Goal: Use online tool/utility: Utilize a website feature to perform a specific function

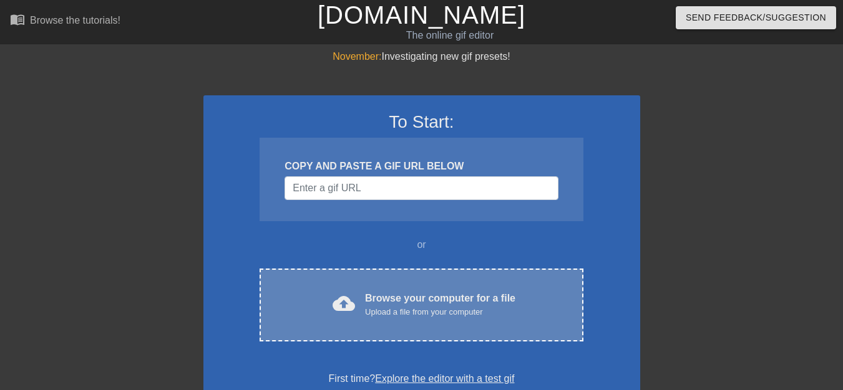
click at [338, 303] on span "cloud_upload" at bounding box center [343, 304] width 22 height 22
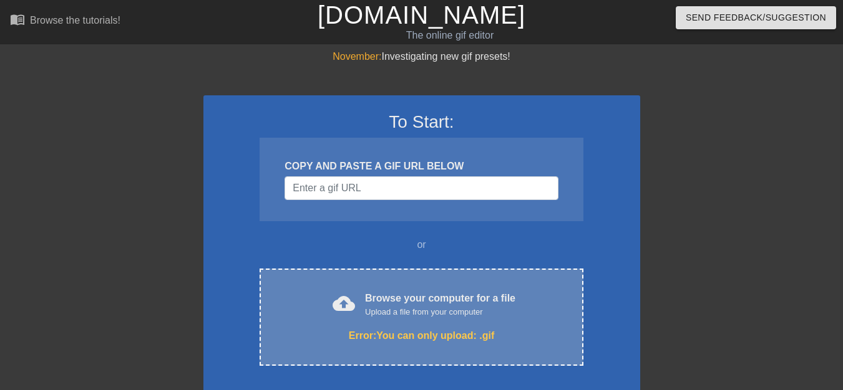
click at [348, 306] on span "cloud_upload" at bounding box center [343, 304] width 22 height 22
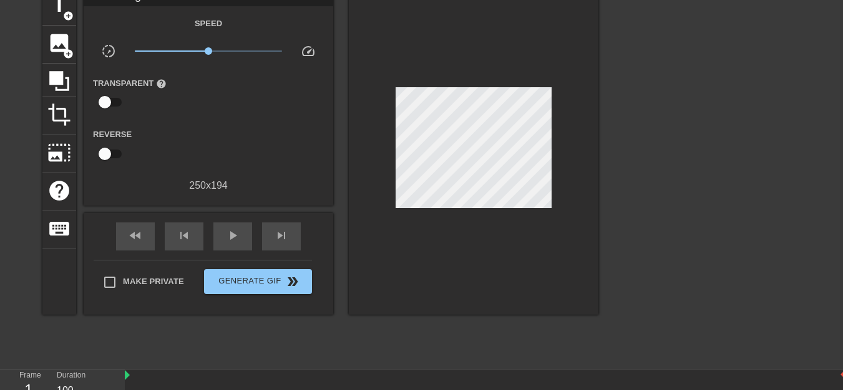
scroll to position [62, 0]
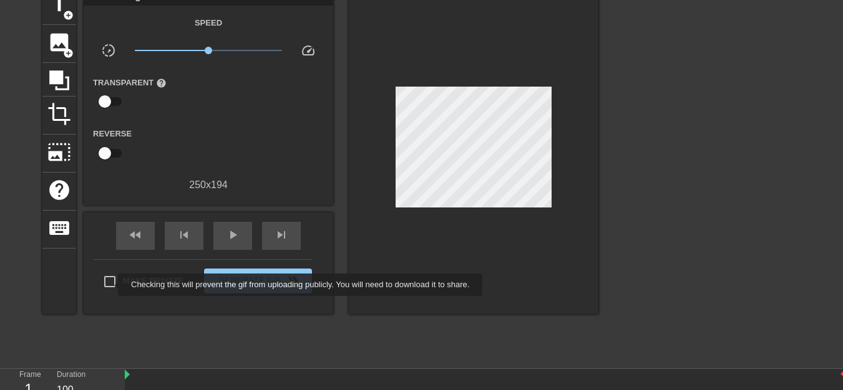
click at [111, 283] on input "Make Private" at bounding box center [110, 282] width 26 height 26
checkbox input "true"
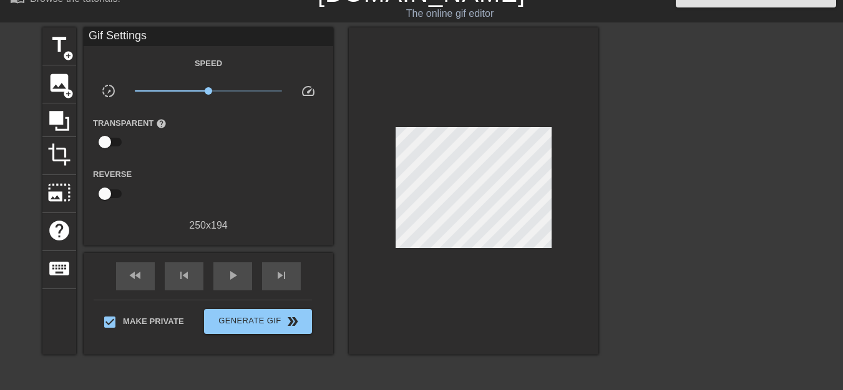
scroll to position [0, 0]
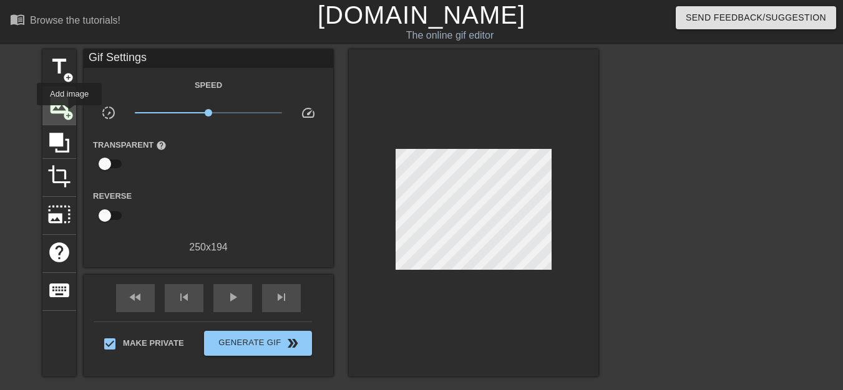
click at [69, 114] on span "add_circle" at bounding box center [68, 115] width 11 height 11
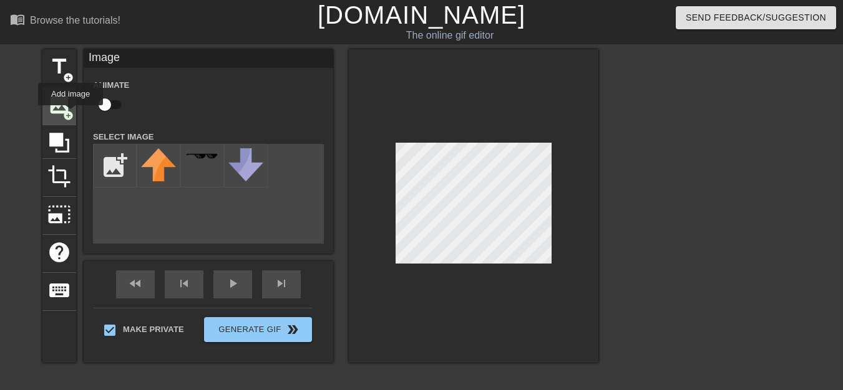
click at [70, 114] on span "add_circle" at bounding box center [68, 115] width 11 height 11
click at [115, 165] on input "file" at bounding box center [115, 166] width 42 height 42
type input "C:\fakepath\gifntext-gif (3).gif"
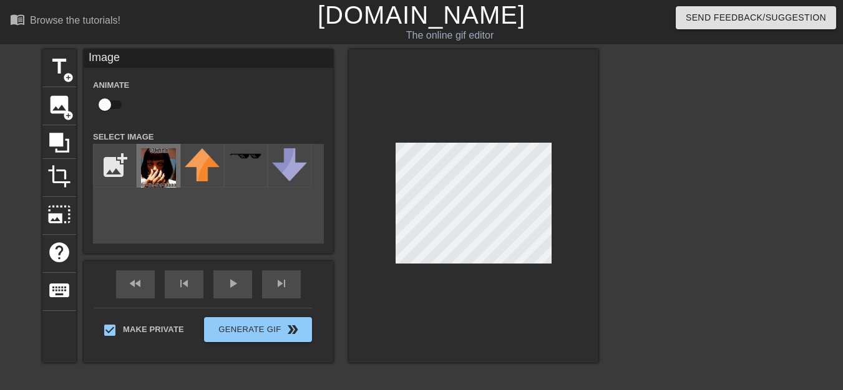
click at [156, 170] on img at bounding box center [158, 167] width 35 height 39
click at [716, 233] on div "title add_circle image add_circle crop photo_size_select_large help keyboard Im…" at bounding box center [421, 236] width 843 height 374
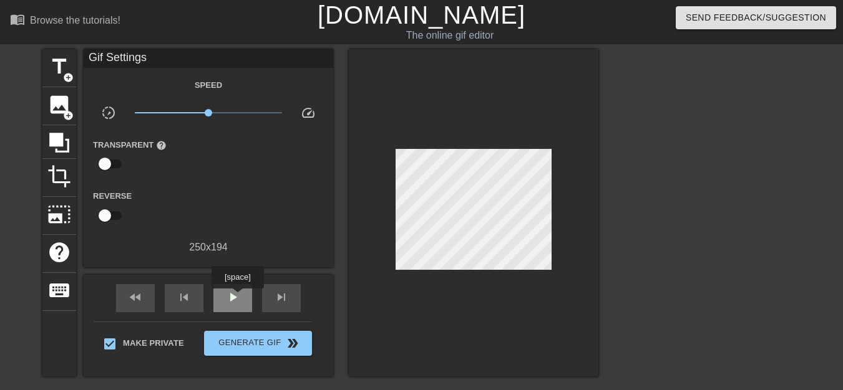
click at [237, 298] on span "play_arrow" at bounding box center [232, 297] width 15 height 15
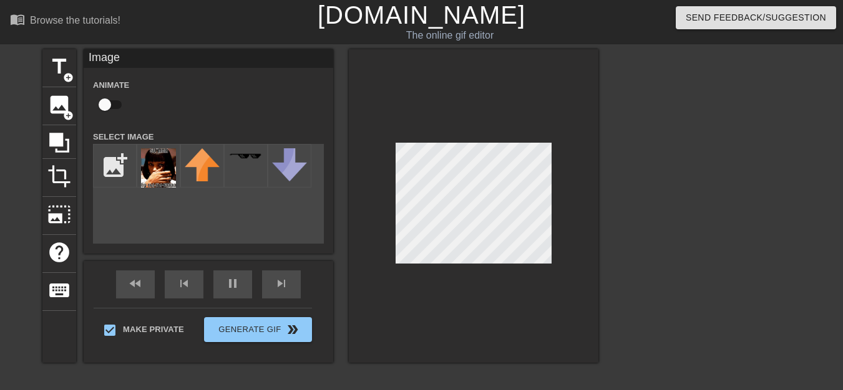
click at [584, 256] on div at bounding box center [473, 206] width 249 height 314
click at [566, 236] on div at bounding box center [473, 206] width 249 height 314
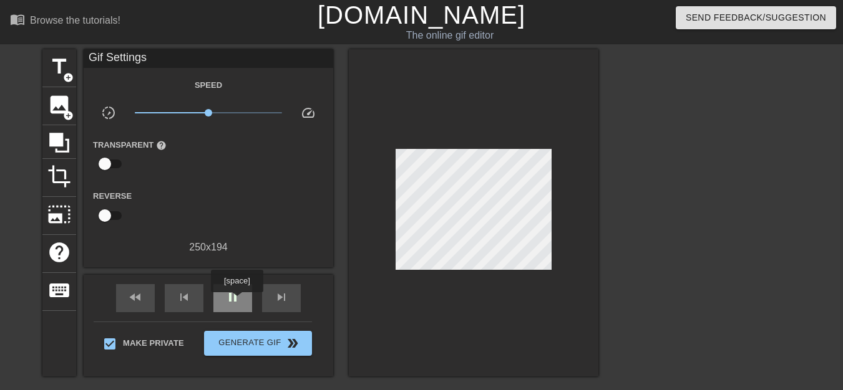
click at [236, 301] on span "pause" at bounding box center [232, 297] width 15 height 15
click at [236, 301] on span "play_arrow" at bounding box center [232, 297] width 15 height 15
click at [236, 301] on span "pause" at bounding box center [232, 297] width 15 height 15
click at [236, 302] on span "play_arrow" at bounding box center [232, 297] width 15 height 15
click at [237, 302] on span "pause" at bounding box center [232, 297] width 15 height 15
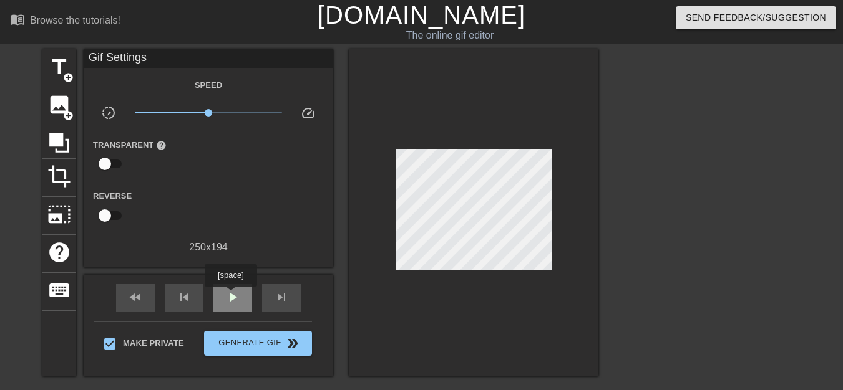
click at [230, 296] on span "play_arrow" at bounding box center [232, 297] width 15 height 15
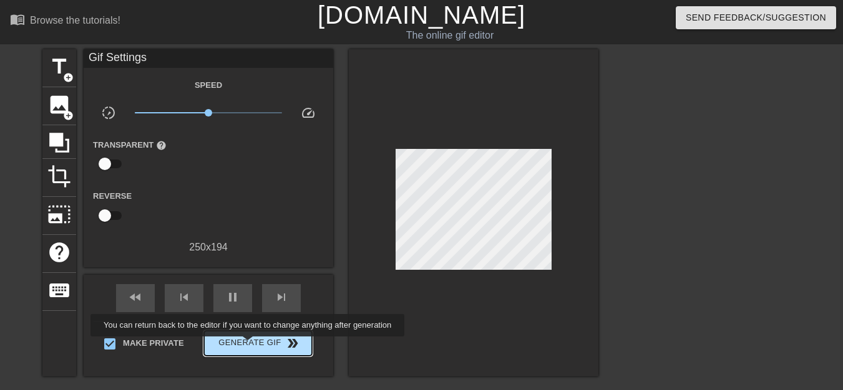
click at [249, 346] on span "Generate Gif double_arrow" at bounding box center [258, 343] width 98 height 15
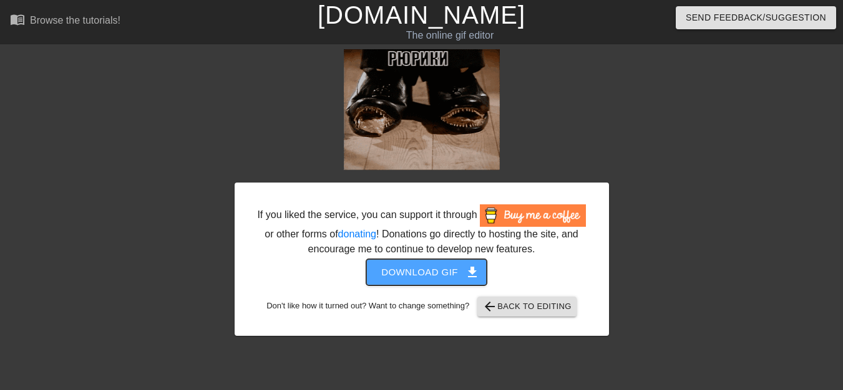
click at [437, 274] on span "Download gif get_app" at bounding box center [426, 272] width 90 height 16
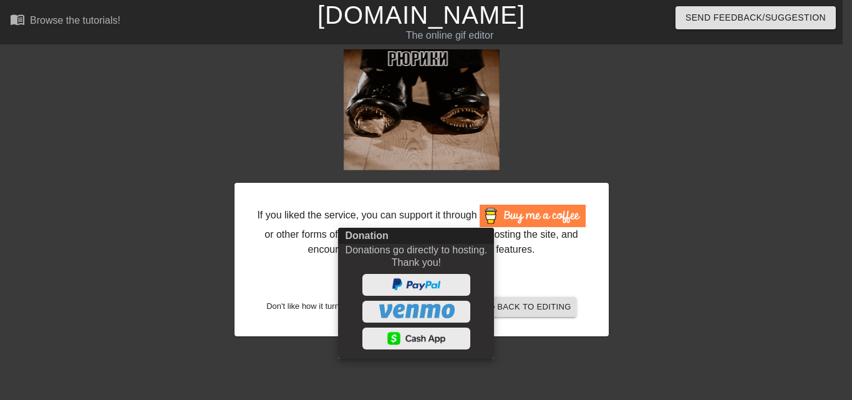
click at [274, 100] on div at bounding box center [426, 200] width 852 height 400
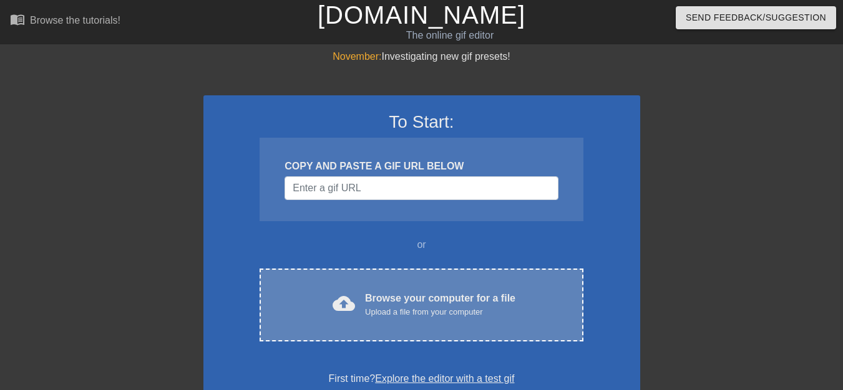
click at [346, 307] on span "cloud_upload" at bounding box center [343, 304] width 22 height 22
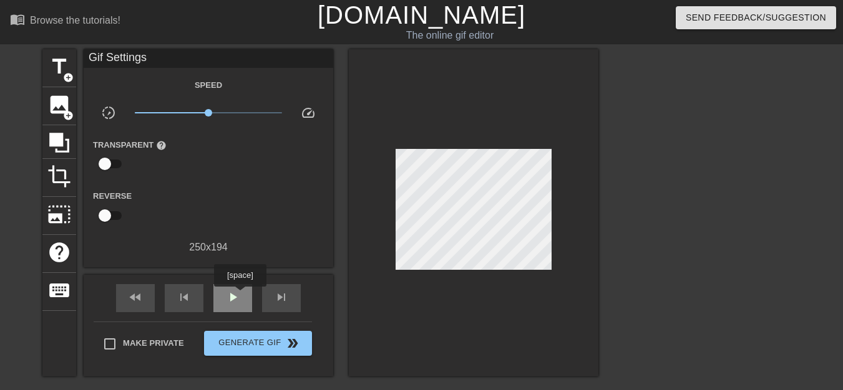
click at [240, 296] on span "play_arrow" at bounding box center [232, 297] width 15 height 15
click at [69, 80] on span "add_circle" at bounding box center [68, 77] width 11 height 11
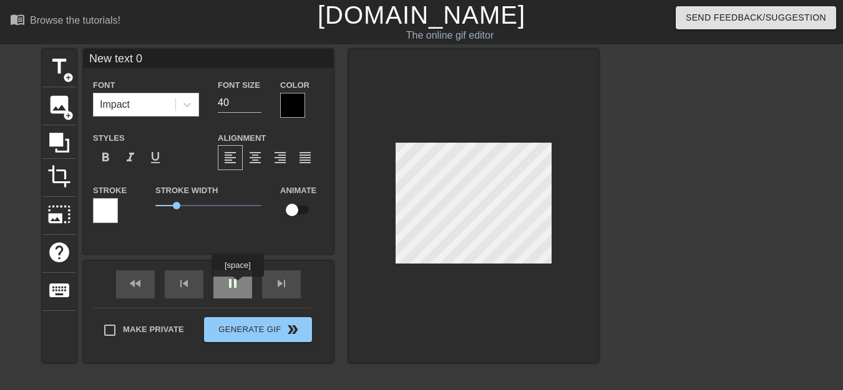
click at [236, 286] on div "pause" at bounding box center [232, 285] width 39 height 28
type input "New text"
type textarea "New text"
type input "New text"
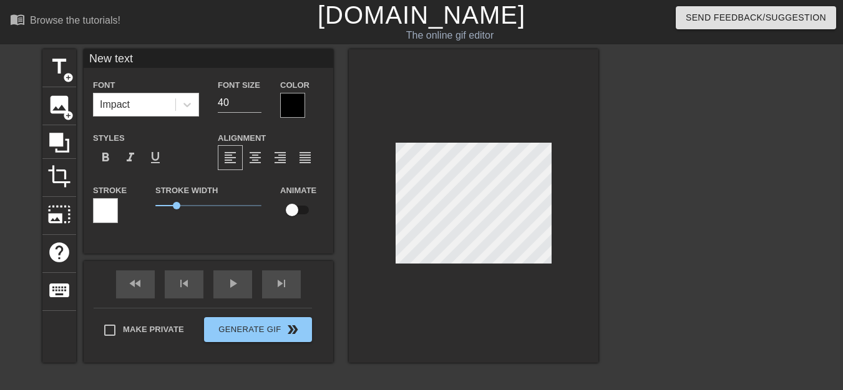
type textarea "New text"
type input "New tex"
type textarea "New tex"
type input "New te"
type textarea "New te"
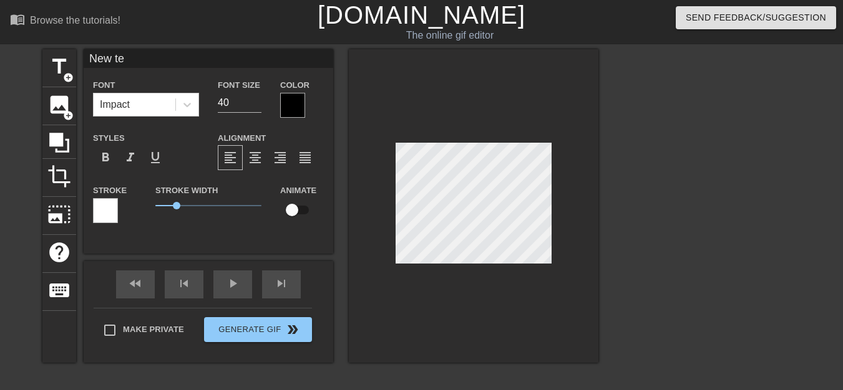
type input "New t"
type textarea "New t"
type input "New"
type textarea "New"
type input "New"
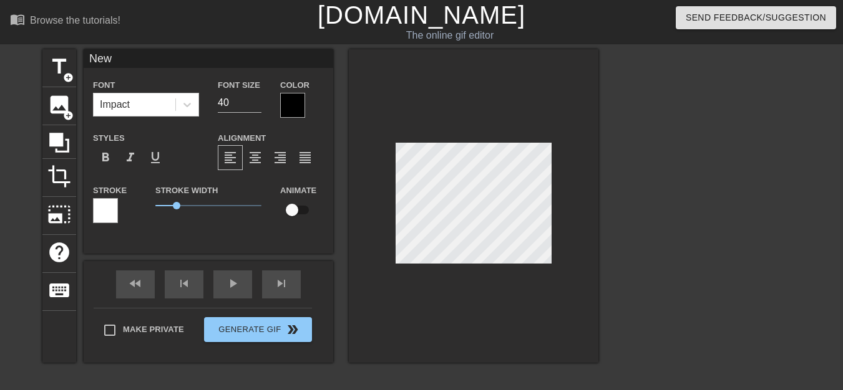
type textarea "New"
type input "Ne"
type textarea "Ne"
type input "N"
type textarea "N"
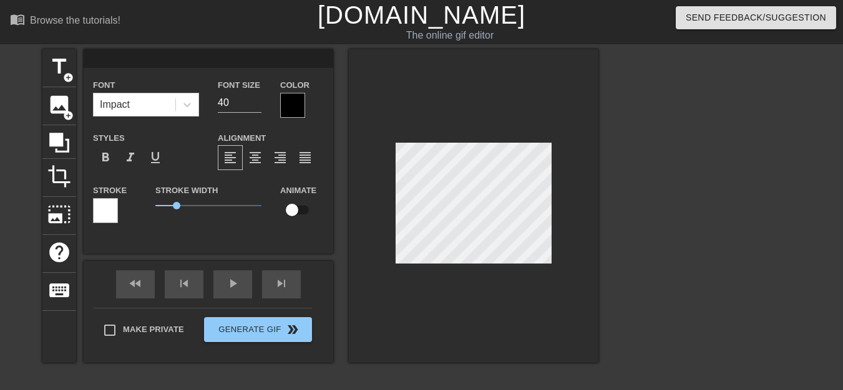
type input "ф"
type textarea "ф"
type input "фа"
type textarea "фа"
type input "фас"
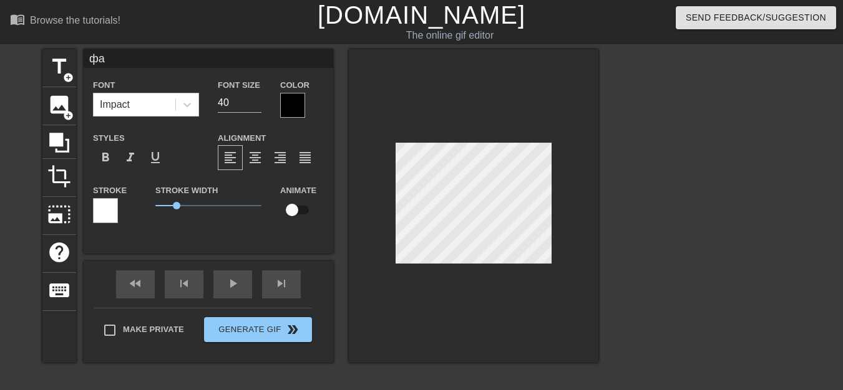
type textarea "фас"
type input "фас-"
type textarea "фас-"
type input "фас-ф"
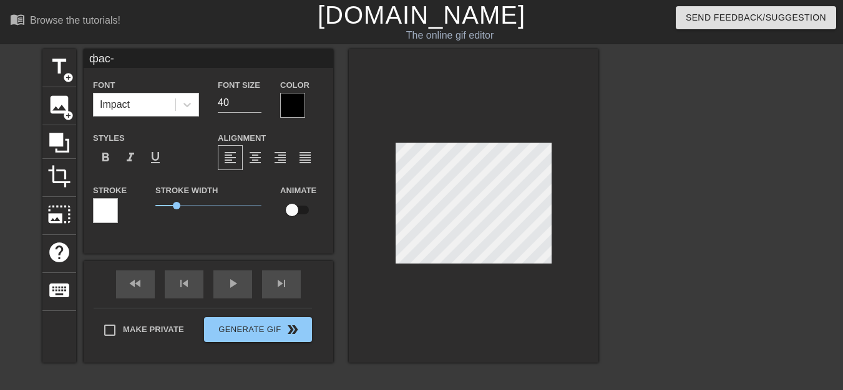
type textarea "фас-ф"
type input "фас-фа"
type textarea "фас-фа"
type input "фас-фам"
type textarea "фас-фам"
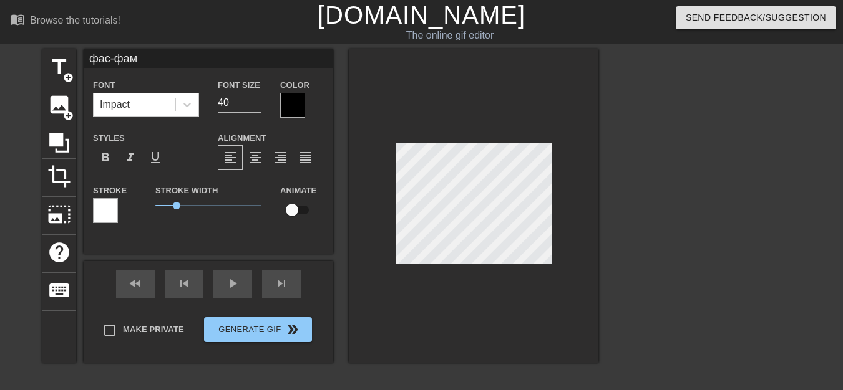
type input "фас-фа"
type textarea "фас-фа"
type input "фас-фас"
type textarea "фас-фас"
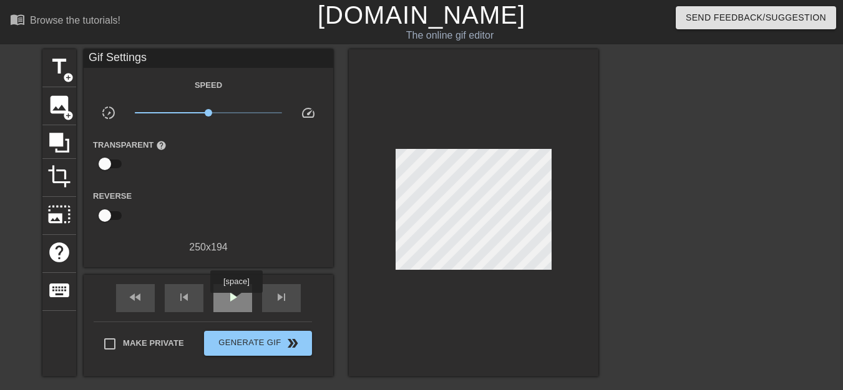
click at [236, 301] on span "play_arrow" at bounding box center [232, 297] width 15 height 15
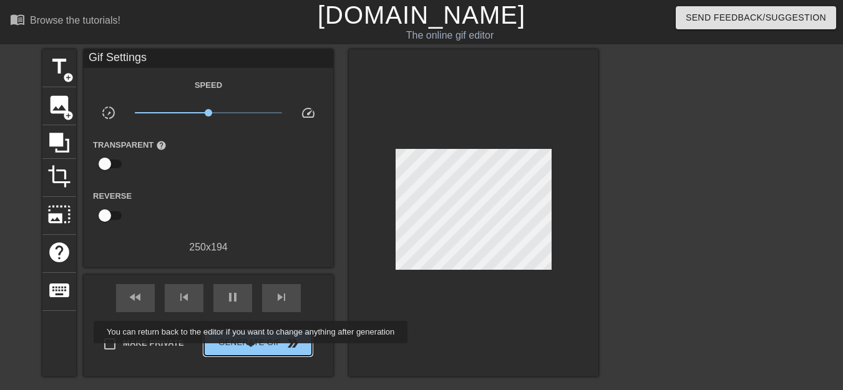
click at [251, 352] on button "Generate Gif double_arrow" at bounding box center [258, 343] width 108 height 25
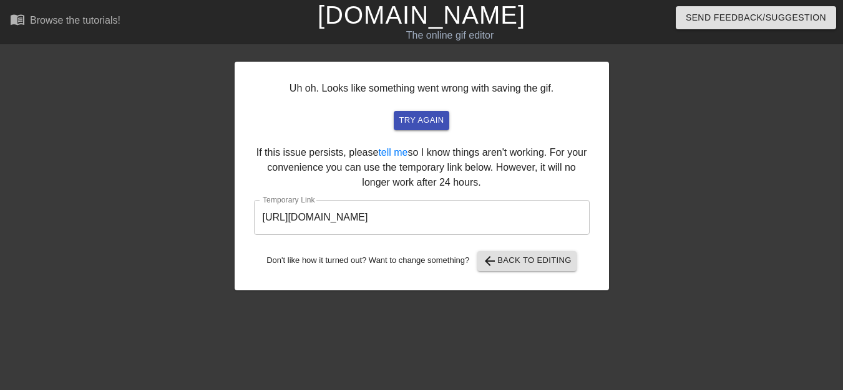
click at [446, 236] on div "Uh oh. Looks like something went wrong with saving the gif. try again If this i…" at bounding box center [422, 176] width 374 height 229
click at [500, 264] on span "arrow_back Back to Editing" at bounding box center [526, 261] width 89 height 15
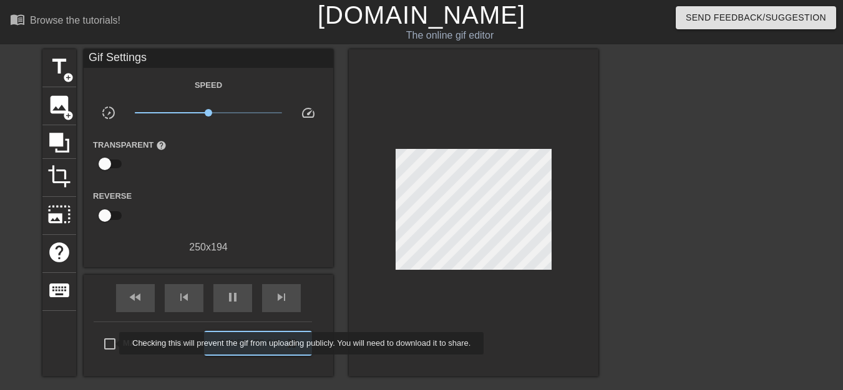
click at [112, 344] on input "Make Private" at bounding box center [110, 344] width 26 height 26
checkbox input "true"
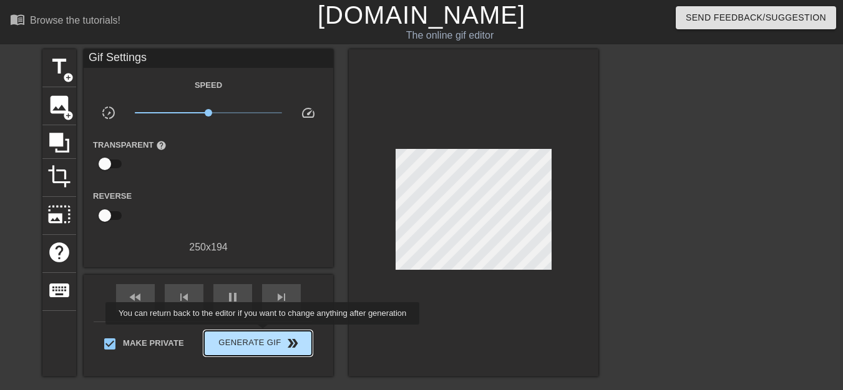
click at [266, 336] on span "Generate Gif double_arrow" at bounding box center [258, 343] width 98 height 15
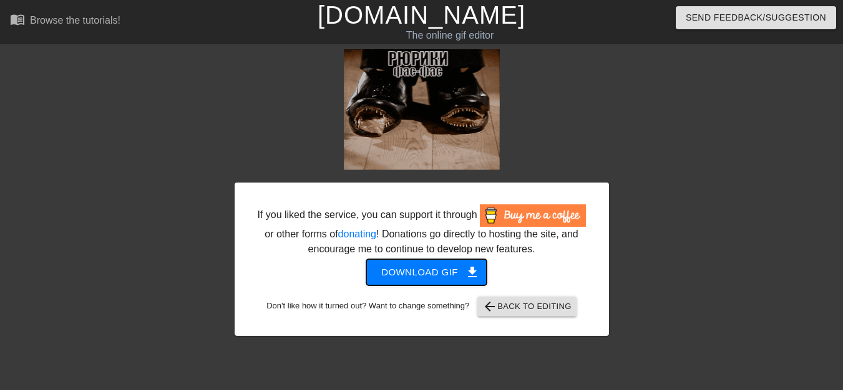
click at [419, 273] on span "Download gif get_app" at bounding box center [426, 272] width 90 height 16
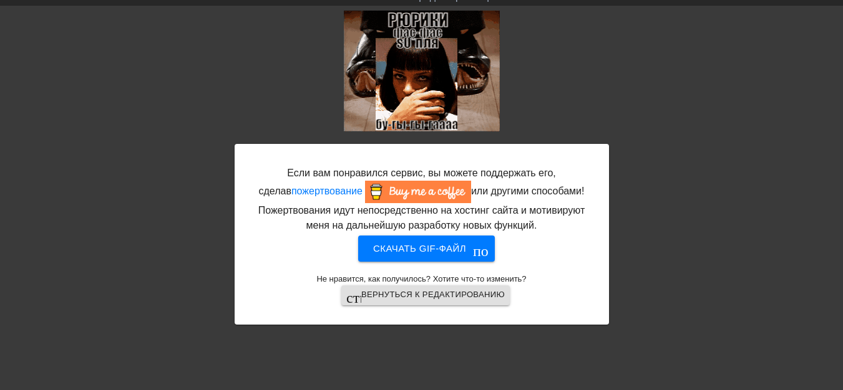
scroll to position [0, 0]
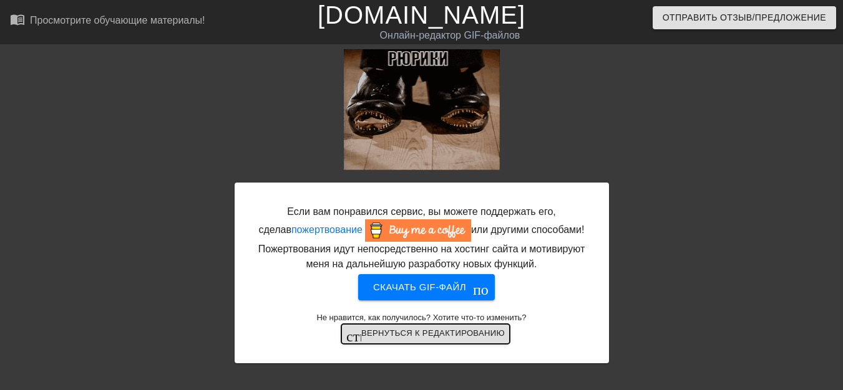
click at [416, 334] on font "Вернуться к редактированию" at bounding box center [432, 333] width 143 height 9
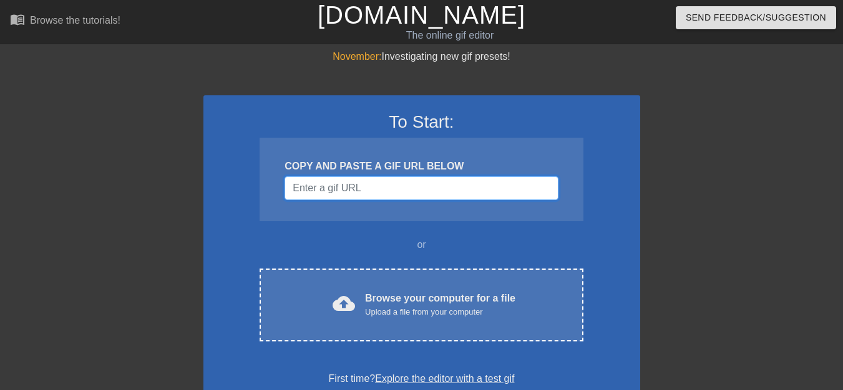
click at [404, 196] on input "Username" at bounding box center [420, 189] width 273 height 24
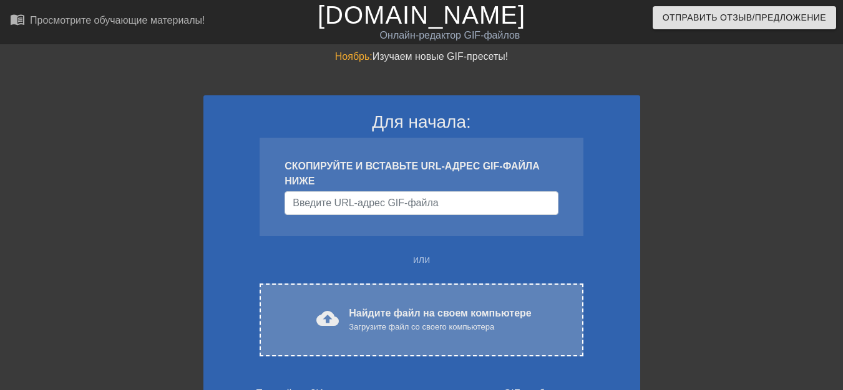
click at [388, 316] on font "Найдите файл на своем компьютере" at bounding box center [440, 313] width 182 height 11
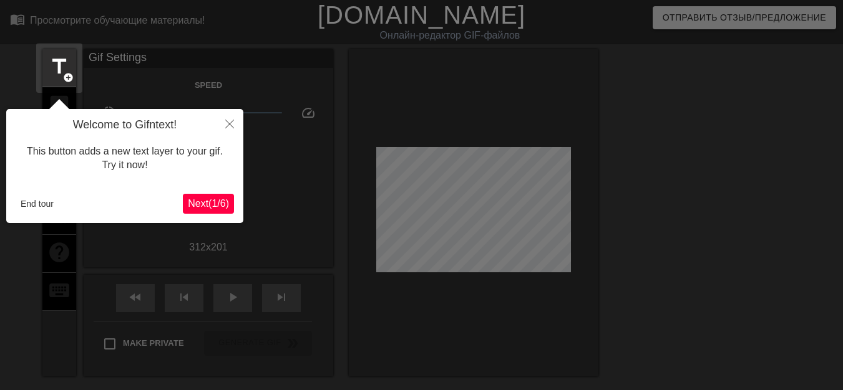
scroll to position [31, 0]
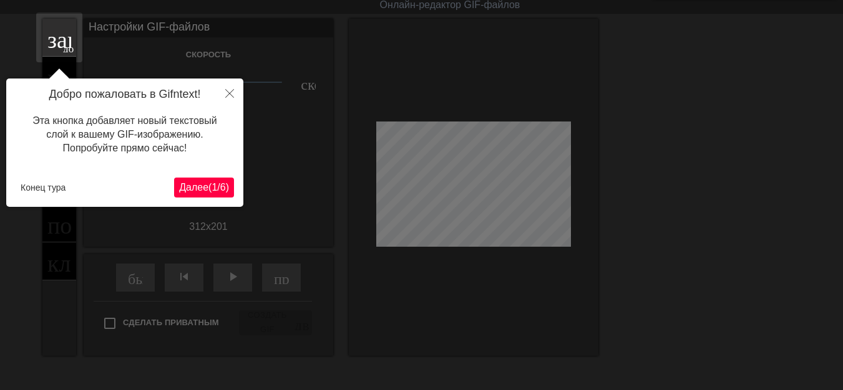
click at [185, 190] on font "Далее" at bounding box center [193, 187] width 29 height 11
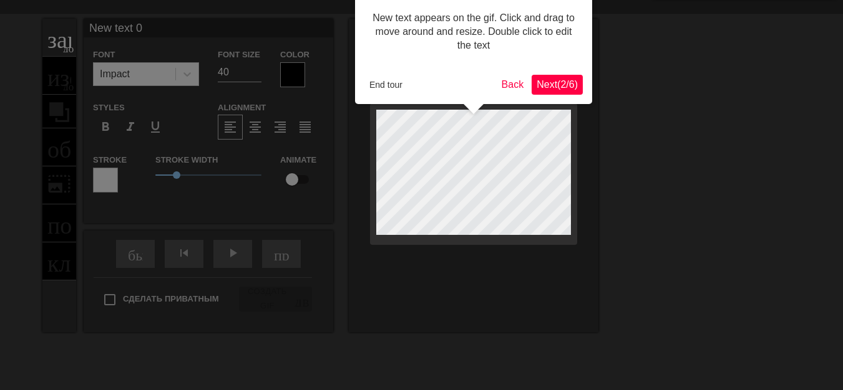
scroll to position [0, 0]
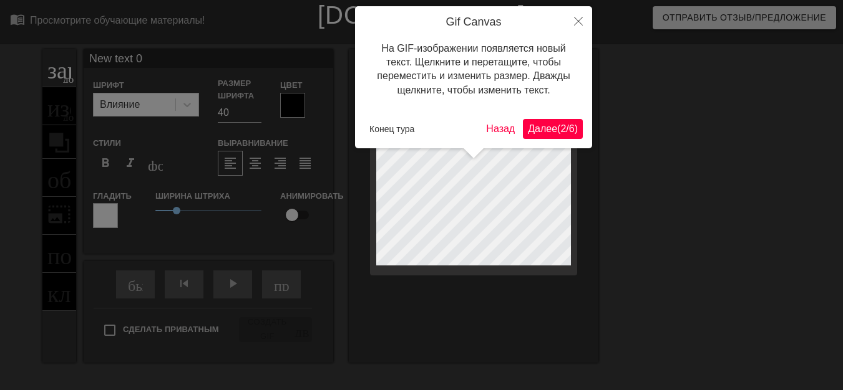
click at [560, 133] on font "2" at bounding box center [563, 128] width 6 height 11
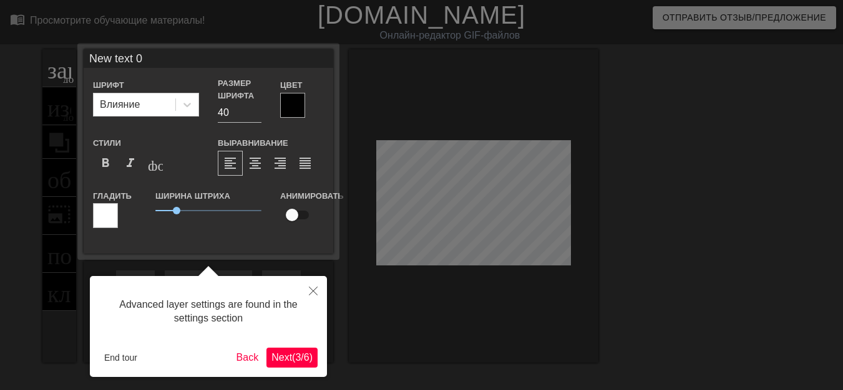
scroll to position [31, 0]
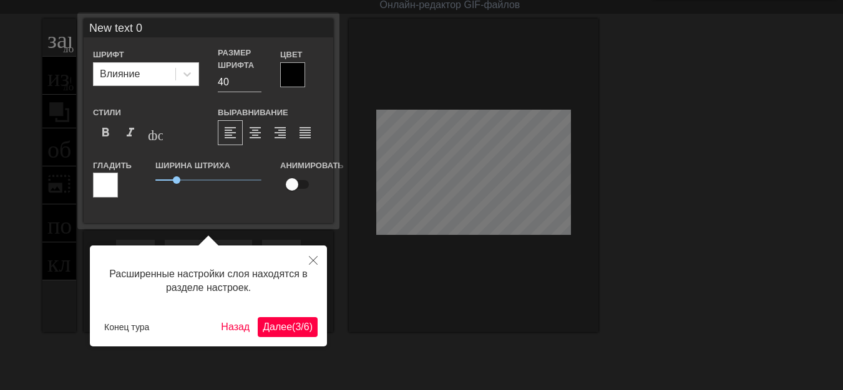
click at [292, 322] on font "(" at bounding box center [293, 327] width 3 height 11
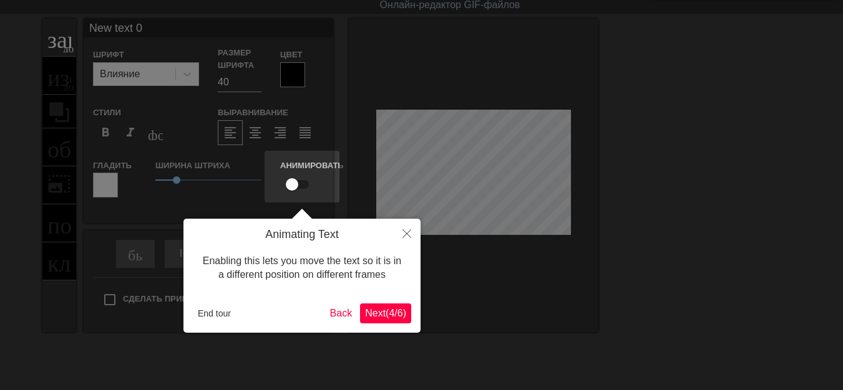
scroll to position [0, 0]
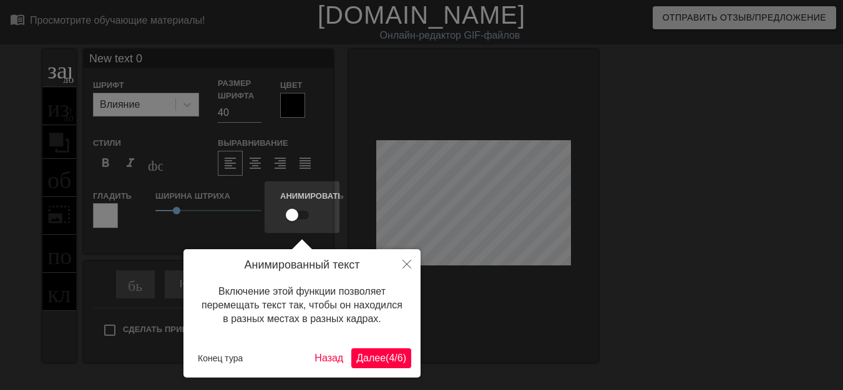
click at [356, 357] on font "Далее" at bounding box center [370, 358] width 29 height 11
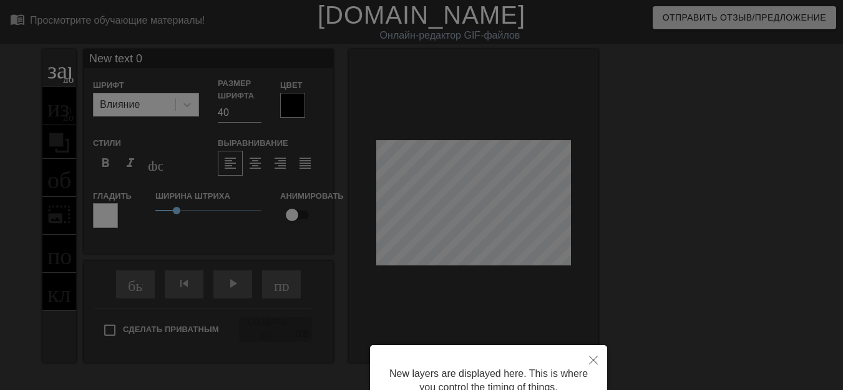
scroll to position [118, 0]
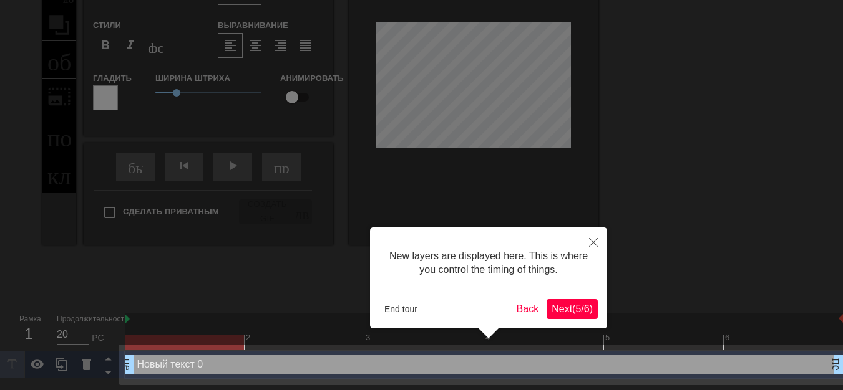
click at [566, 314] on span "Next ( 5 / 6 )" at bounding box center [571, 309] width 41 height 11
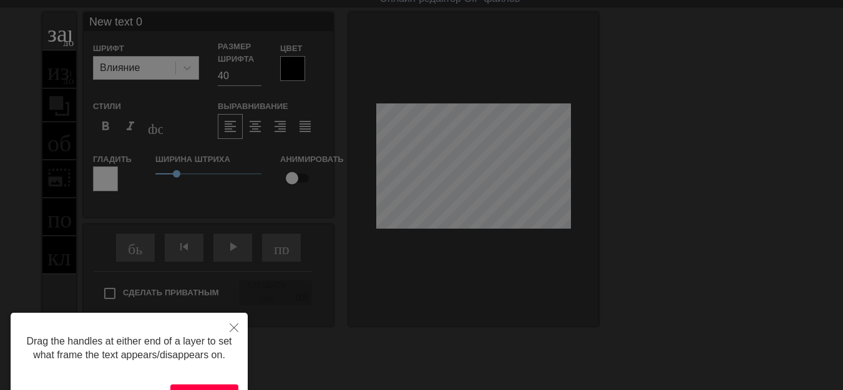
scroll to position [0, 0]
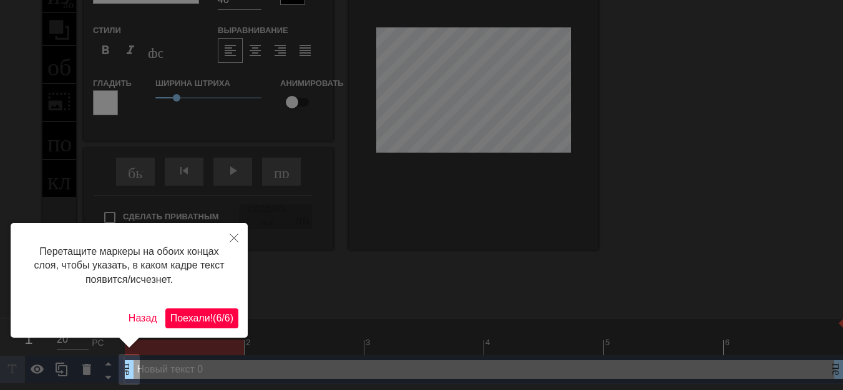
click at [193, 311] on button "Поехали! ( 6 / 6 )" at bounding box center [201, 319] width 73 height 20
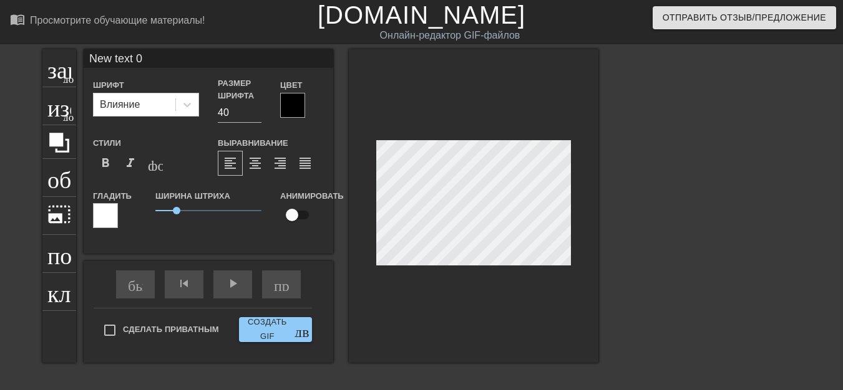
scroll to position [2, 2]
type input "New text"
type textarea "New text"
type input "New text"
type textarea "New text"
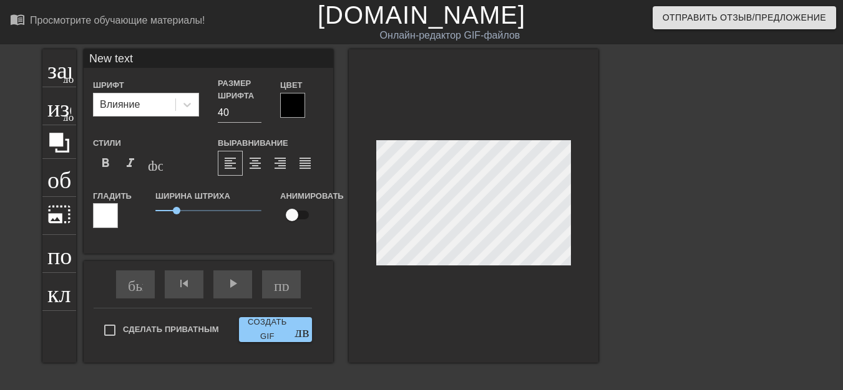
type input "New tex"
type textarea "New tex"
type input "New te"
type textarea "New te"
type input "New t"
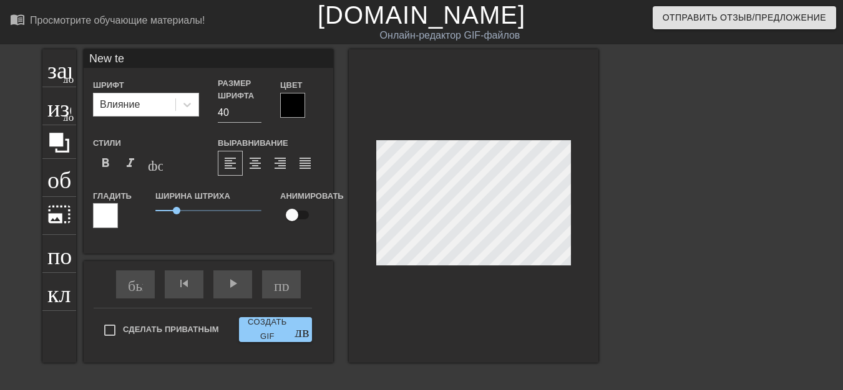
type textarea "New t"
type input "New"
type textarea "New"
type input "New"
type textarea "New"
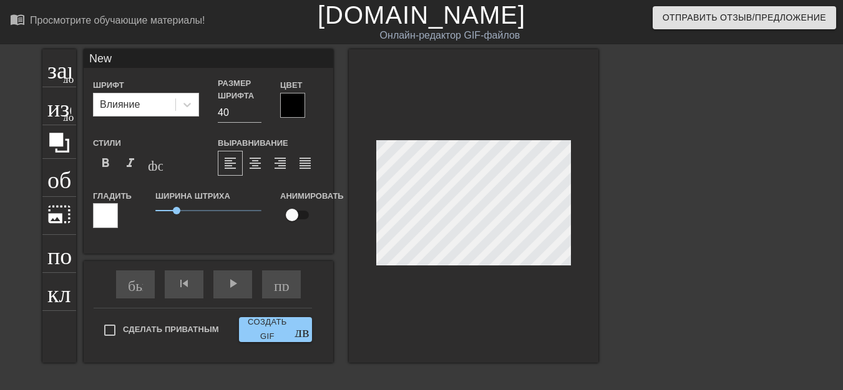
type input "Ne"
type textarea "Ne"
type input "N"
type textarea "N"
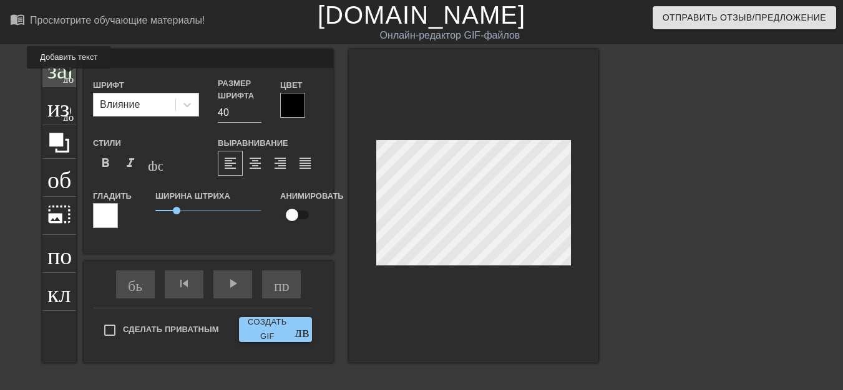
click at [68, 77] on font "добавить_круг" at bounding box center [99, 77] width 72 height 11
type input "New text"
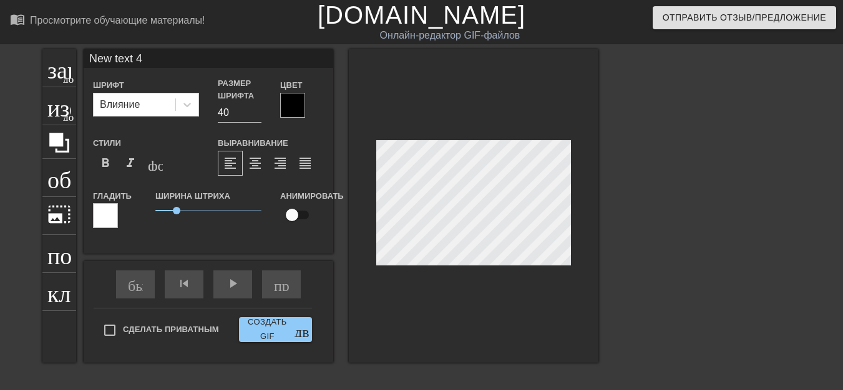
type textarea "New text"
type input "New text"
type textarea "New text"
type input "New tex"
type textarea "New tex"
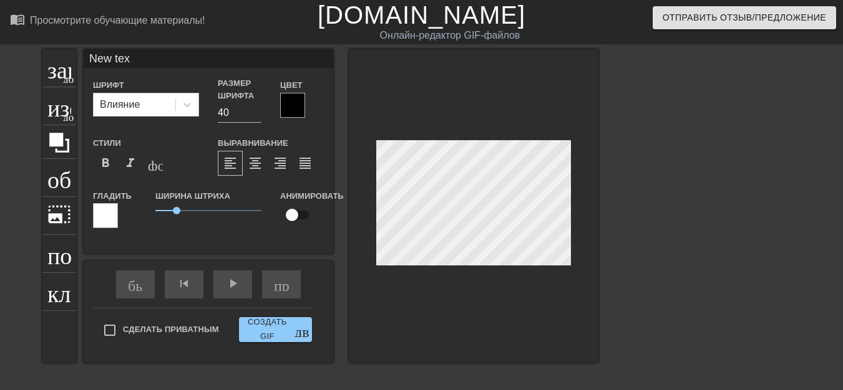
type input "New te"
type textarea "New te"
type input "New t"
type textarea "New t"
type input "New"
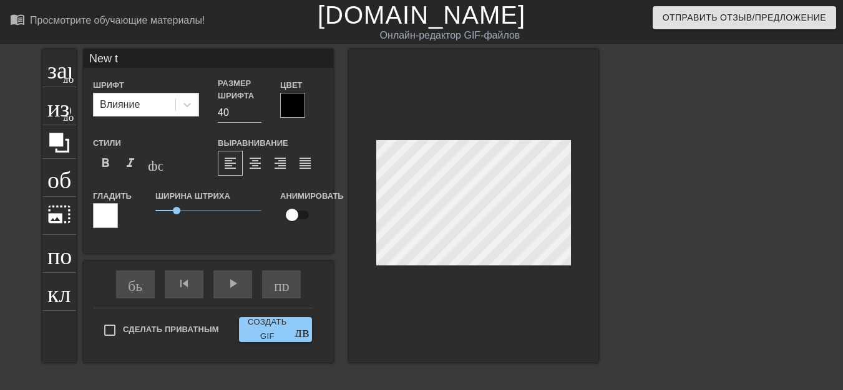
type textarea "New"
type input "New"
type textarea "New"
type input "Ne"
type textarea "Ne"
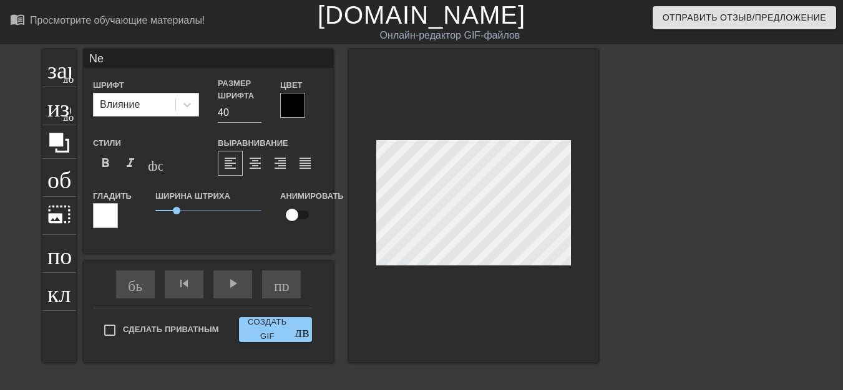
type input "N"
type textarea "N"
type input "New text"
type textarea "New text"
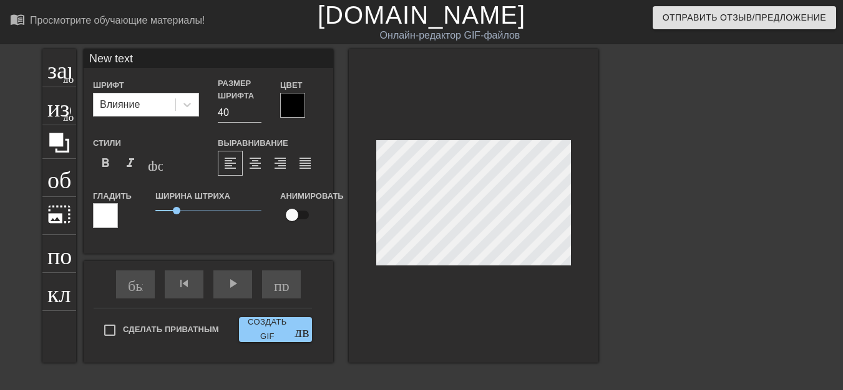
type input "New text"
type textarea "New text"
type input "New tex"
type textarea "New tex"
type input "New te"
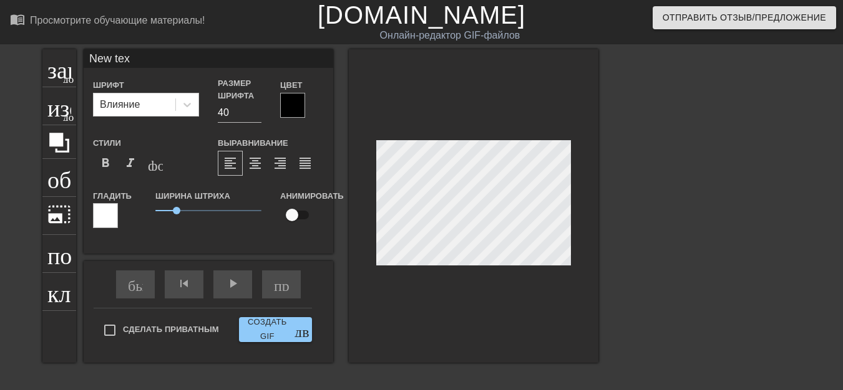
type textarea "New te"
type input "New t"
type textarea "New t"
type input "New"
type textarea "New"
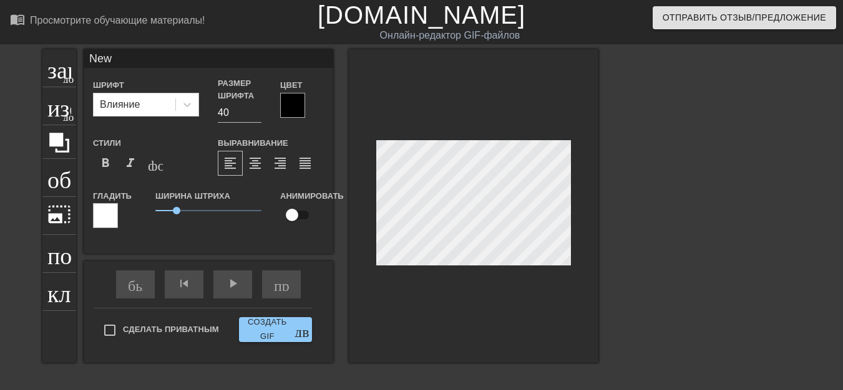
type input "New"
type textarea "New"
type input "Ne"
type textarea "Ne"
type input "N"
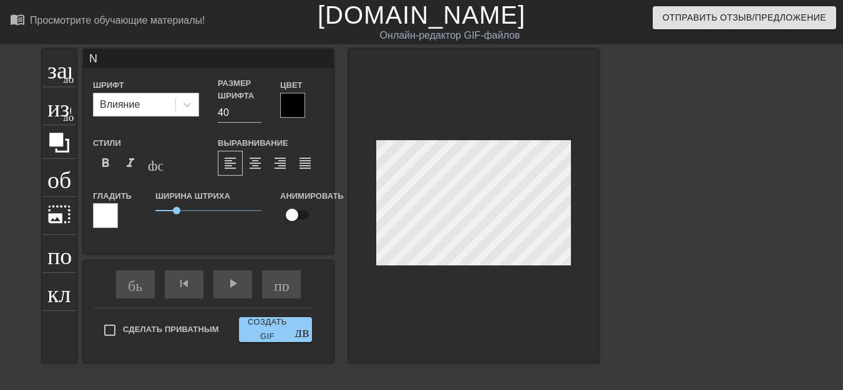
type textarea "N"
type input "New text"
type textarea "New text"
type input "New text"
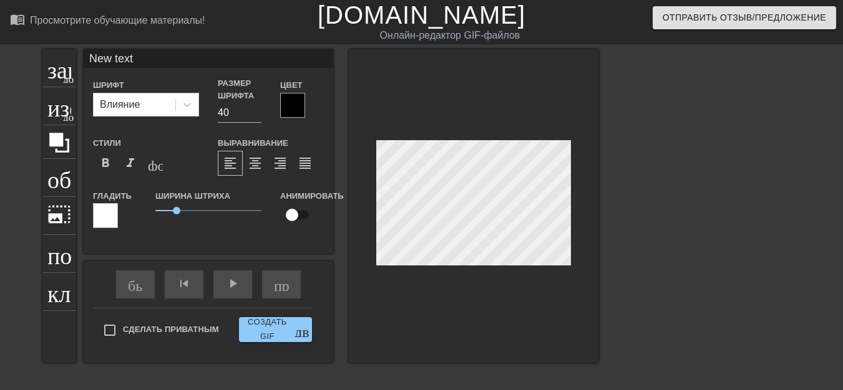
type textarea "New text"
type input "New tex"
type textarea "New tex"
type input "New te"
type textarea "New te"
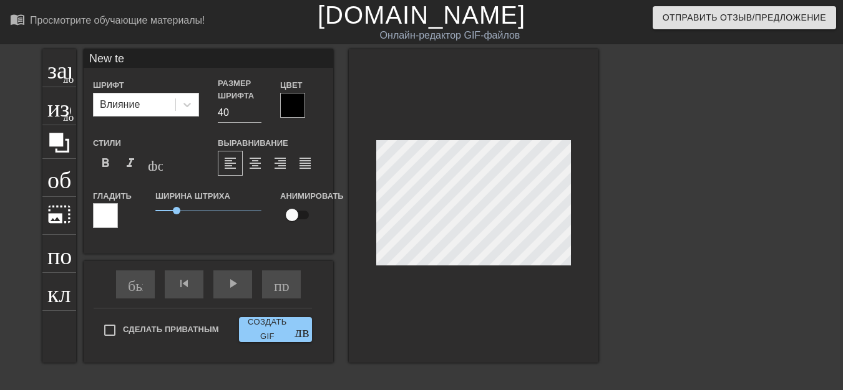
type input "New t"
type textarea "New t"
type input "New"
type textarea "New"
type input "New"
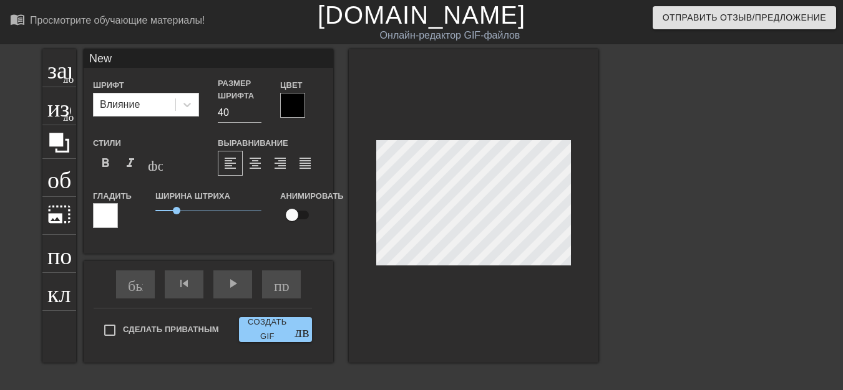
type textarea "New"
type input "Ne"
type textarea "N"
type input "New text"
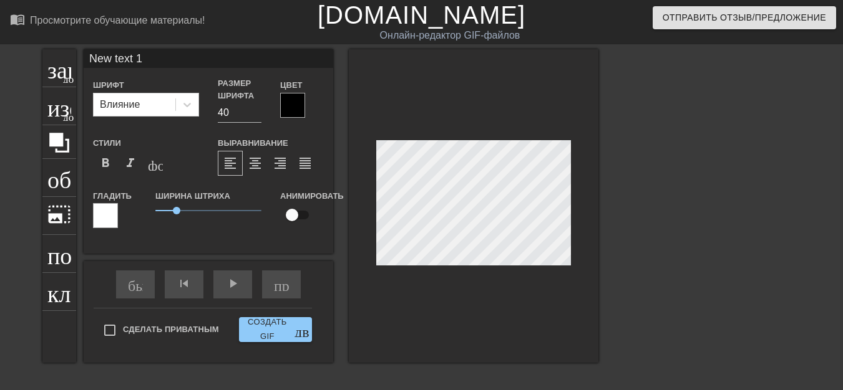
type textarea "New text"
type input "New text"
type textarea "New text"
type input "New tex"
type textarea "New tex"
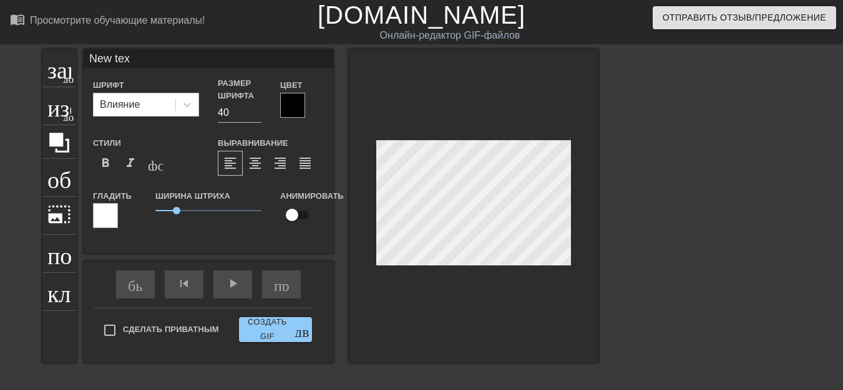
type input "New te"
type textarea "New te"
type input "New t"
type textarea "New t"
type input "New"
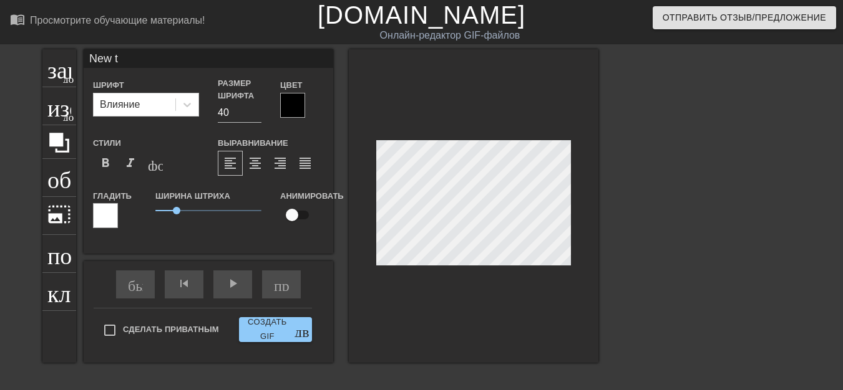
type textarea "New"
type input "New"
type textarea "New"
type input "Ne"
type textarea "Ne"
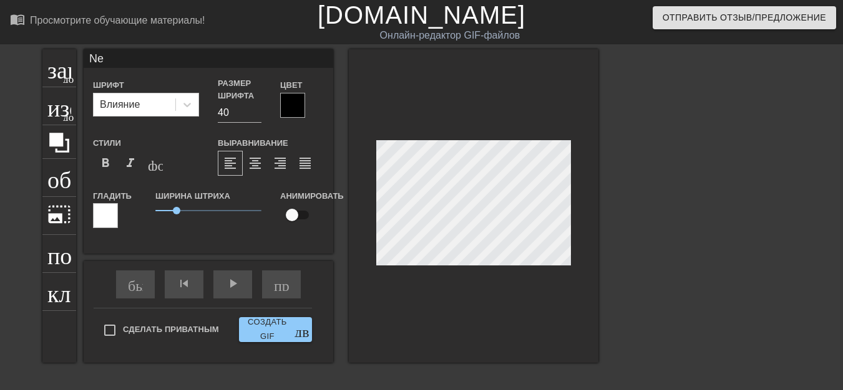
type input "N"
type textarea "N"
type input "м"
type textarea "м"
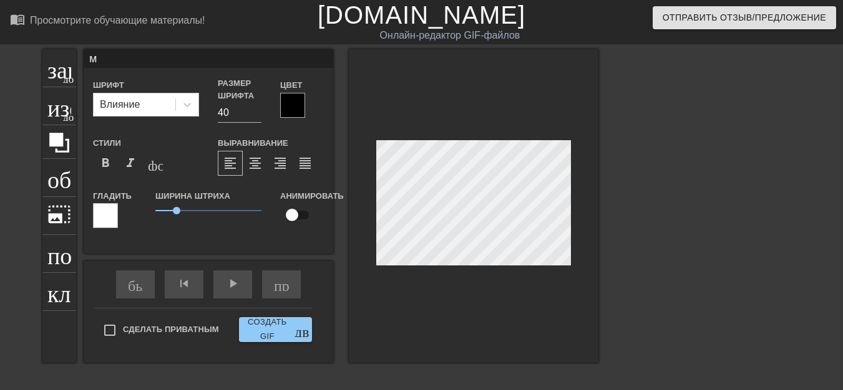
type input "ма"
type textarea "ма"
type input "м"
type textarea "м"
type input "м@"
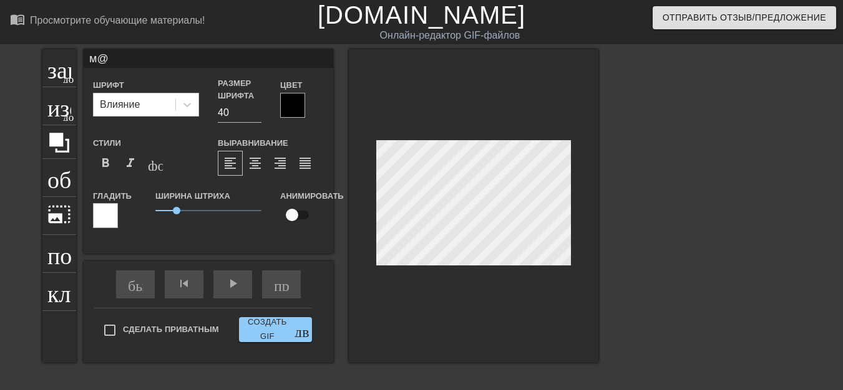
type textarea "м@"
type input "м@c"
type textarea "м@c"
type input "м@c-"
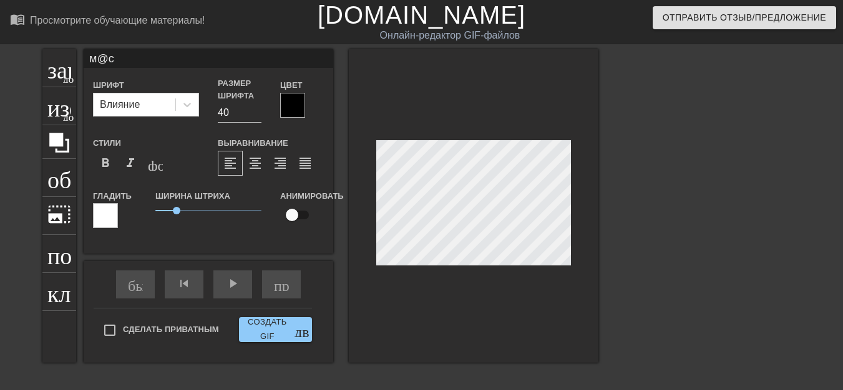
type textarea "м@c-"
type input "м@c-k"
type textarea "м@c-k"
type input "м@c-kb"
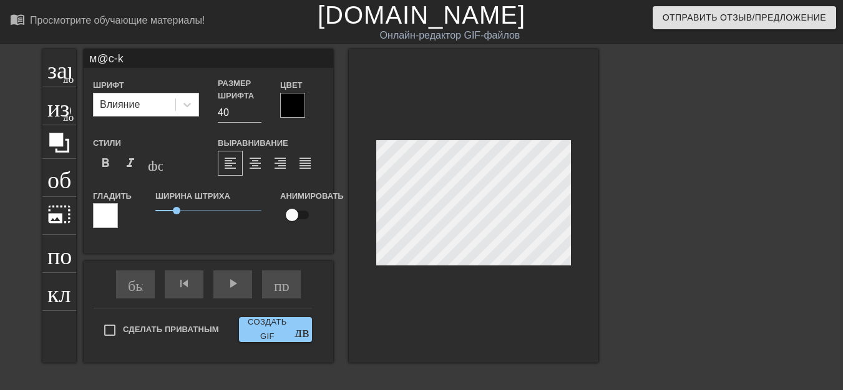
type textarea "м@c-kb"
type input "м@c-kba"
type textarea "м@c-kba"
type input "м@c-kb"
type textarea "м@c-kb"
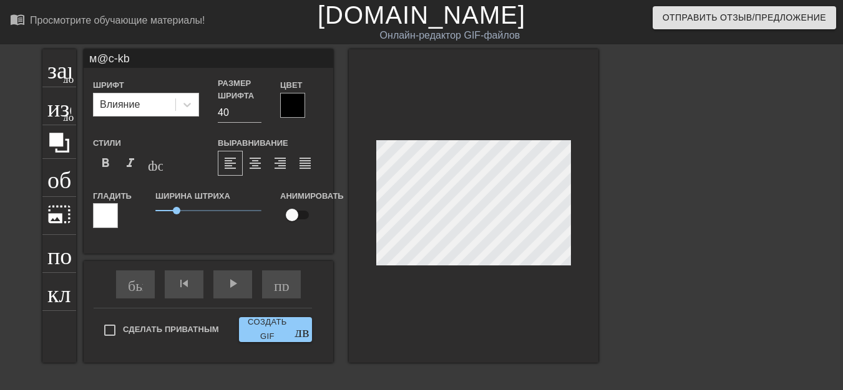
type input "м@c-k"
type textarea "м@c-k"
type input "м@c-"
type textarea "м@c-"
type input "м@c"
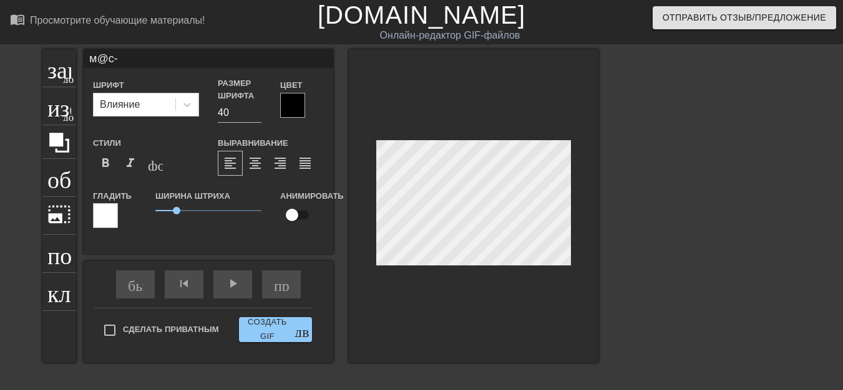
type textarea "м@c"
type input "м@"
type textarea "м@"
type input "м"
type textarea "м"
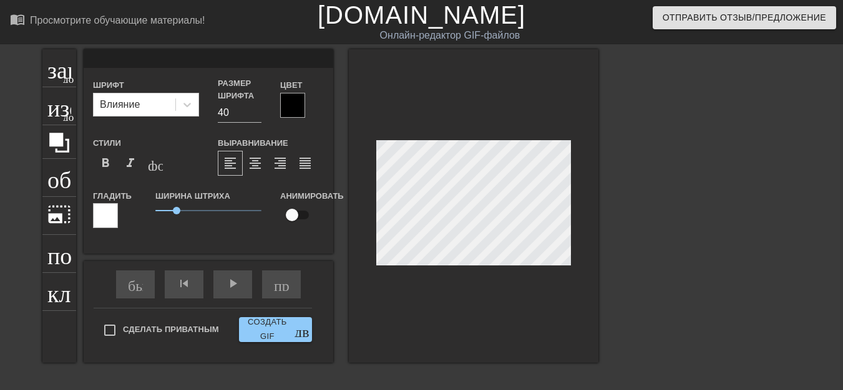
scroll to position [1, 1]
type input "М"
type textarea "М"
type input "М@"
type textarea "М@"
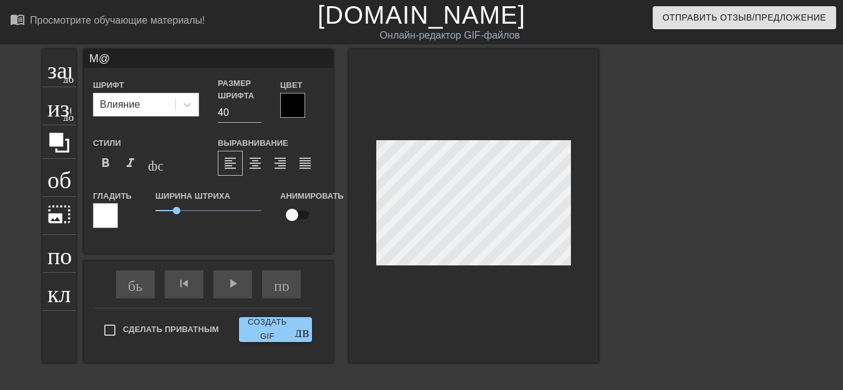
type input "М@C"
type textarea "М@C"
type input "М@C-"
type textarea "М@C-"
type input "М@C-K"
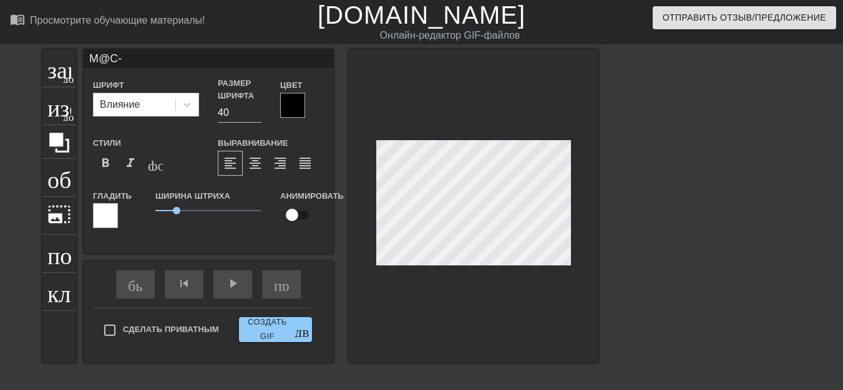
type textarea "М@C-K"
type input "М@C-KD"
type textarea "М@C-KD"
type input "М@C-KDF"
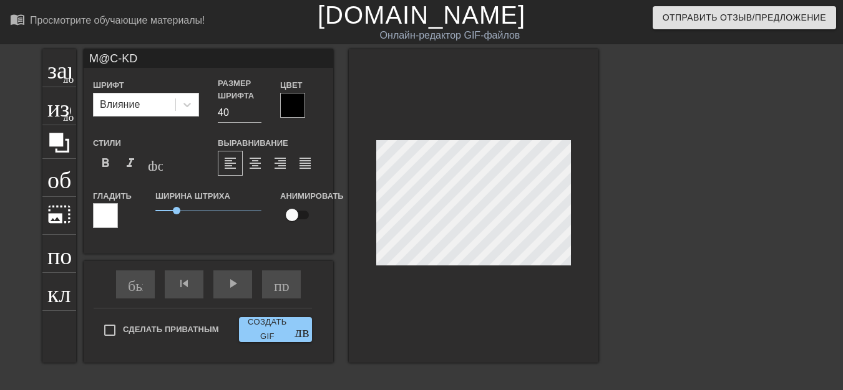
type textarea "М@C-KDF"
type input "М@C-KDF-"
type textarea "М@C-KDF-"
type input "М@C-KDF-K"
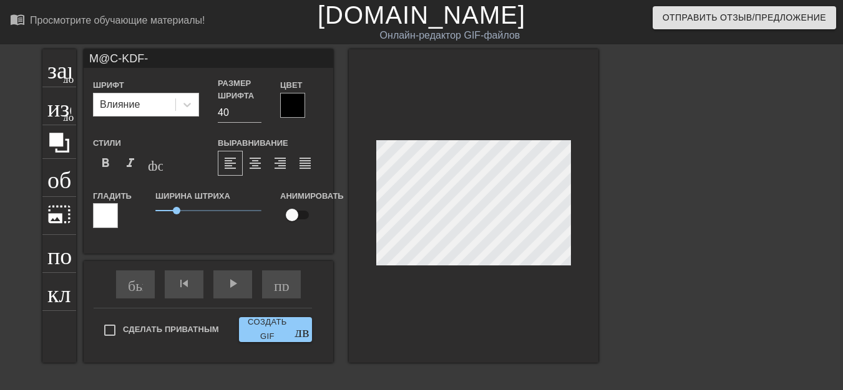
type textarea "М@C-KDF-K"
type input "М@C-KDF-KD"
type textarea "М@C-KDF-KD"
type input "М@C-KDF-KDF"
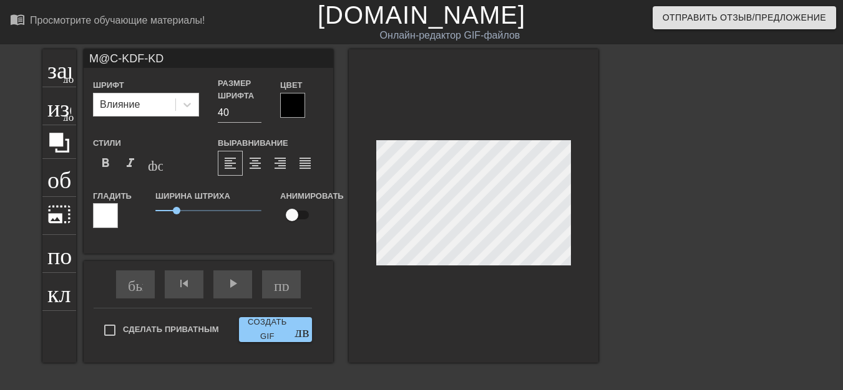
type textarea "М@C-KDF-KDF"
type input "М@C-KDF-KD"
type textarea "М@C-KDF-KD"
type input "М@C-KDF-K"
type textarea "М@C-KDF-K"
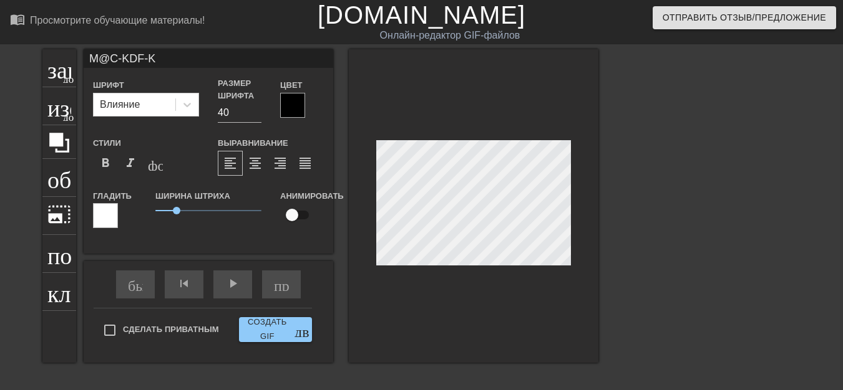
type input "М@C-KDF-"
type textarea "М@C-KDF-"
type input "М@C-KDF"
type textarea "М@C-KDF"
type input "М@C-KD"
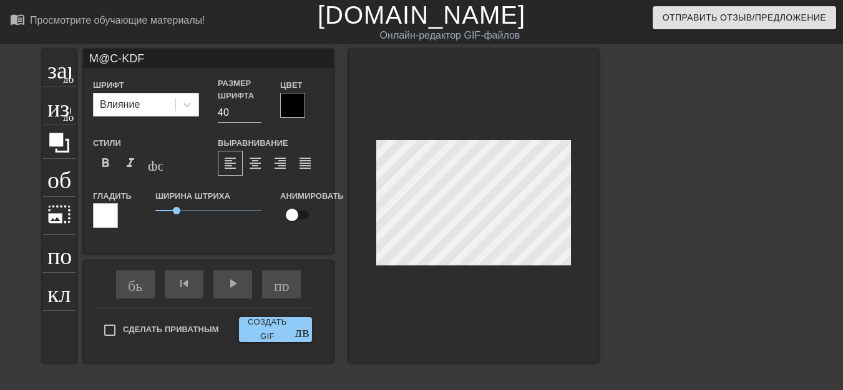
type textarea "М@C-KD"
type input "М@C-K"
type textarea "М@C-K"
type input "М@C-KB"
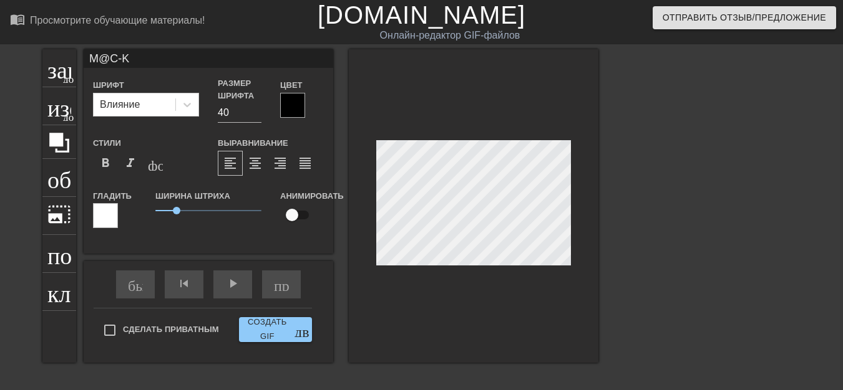
type textarea "М@C-KB"
type input "М@C-KBA"
type textarea "М@C-KBA"
type input "М@C-KBA-"
type textarea "М@C-KBA-"
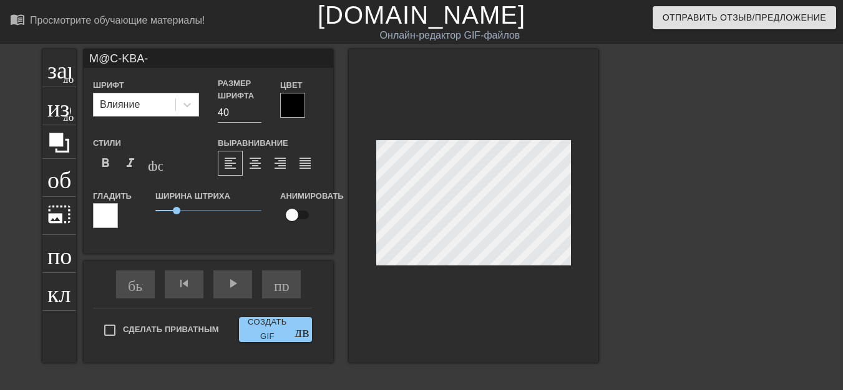
type input "М@C-KBA-K"
type textarea "М@C-KBA-K"
type input "М@C-KBA-KB"
type textarea "М@C-KBA-KB"
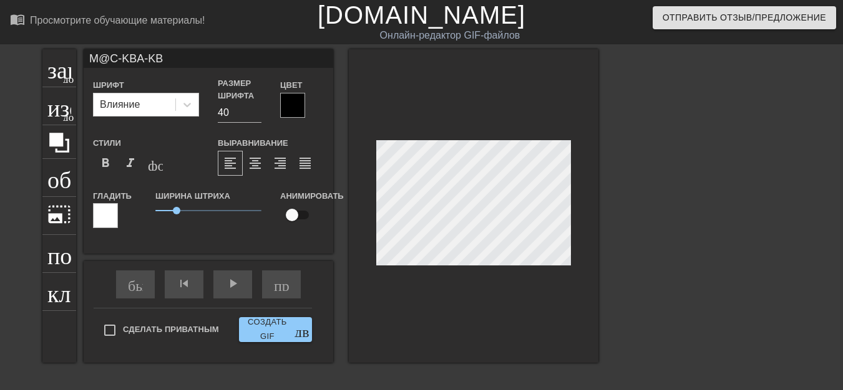
scroll to position [1, 4]
type input "М@C-KBA-KBA"
type textarea "М@C-KBA-KBA"
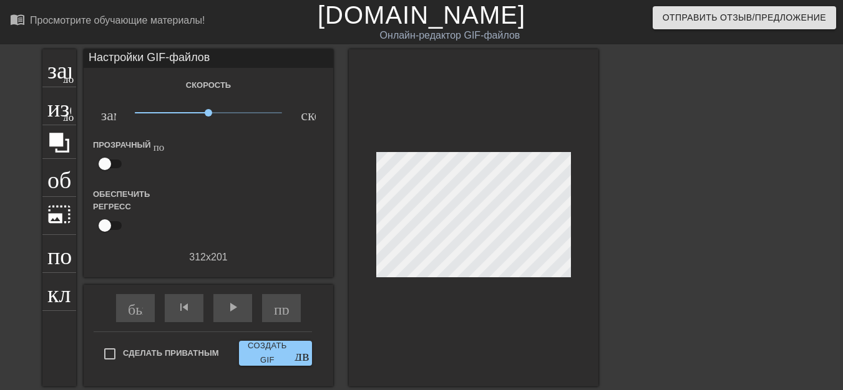
click at [111, 167] on input "checkbox" at bounding box center [104, 164] width 71 height 24
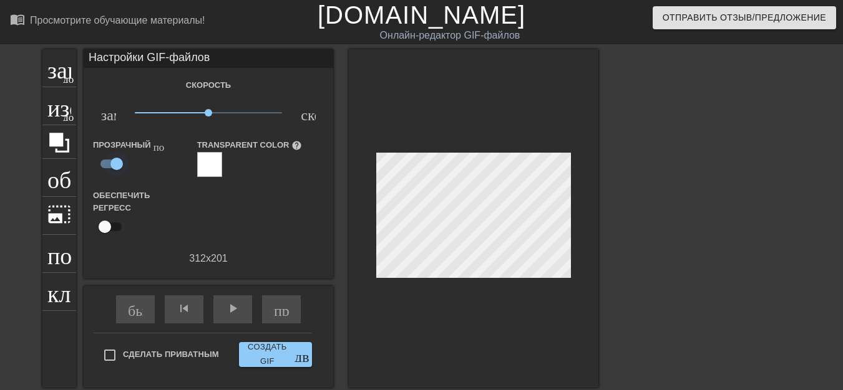
click at [111, 167] on input "checkbox" at bounding box center [116, 164] width 71 height 24
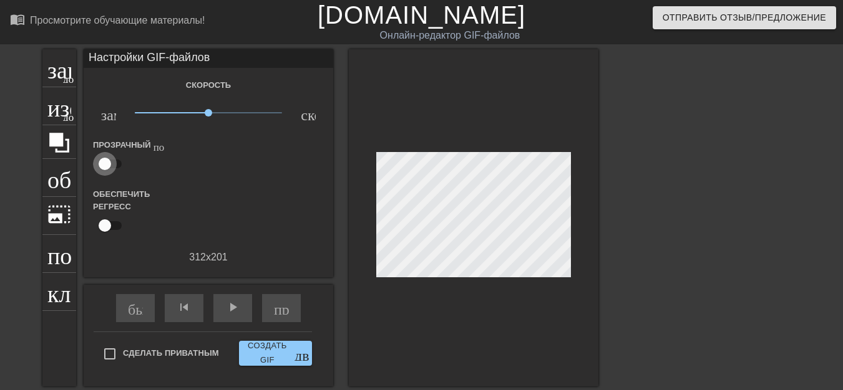
click at [111, 167] on input "checkbox" at bounding box center [104, 164] width 71 height 24
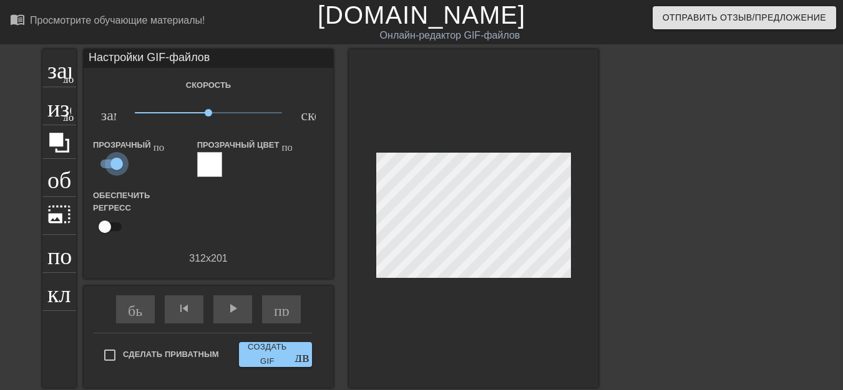
click at [112, 167] on input "checkbox" at bounding box center [116, 164] width 71 height 24
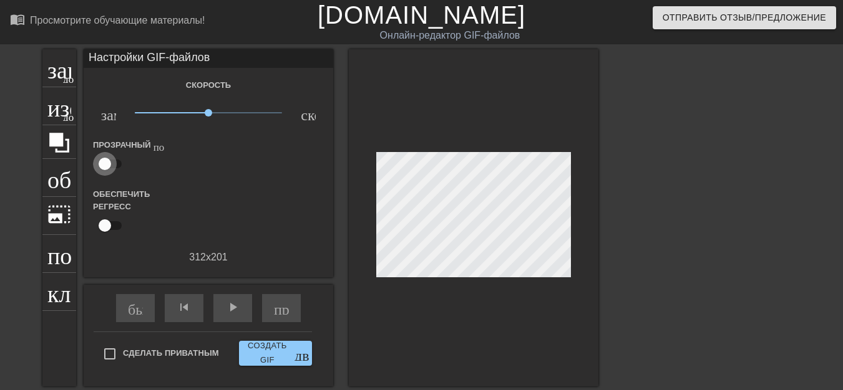
click at [112, 167] on input "checkbox" at bounding box center [104, 164] width 71 height 24
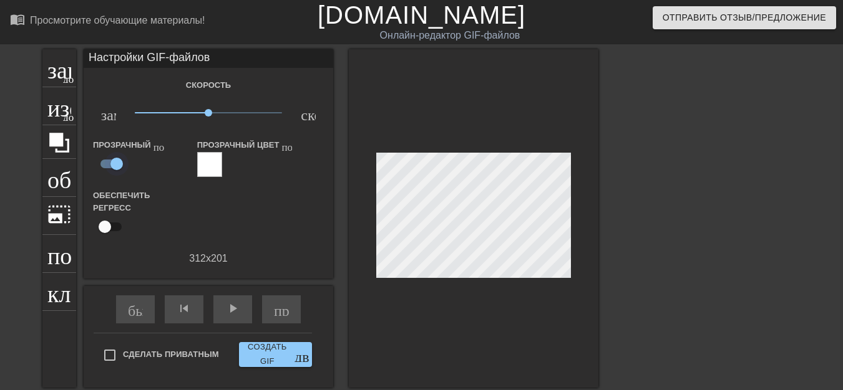
click at [114, 164] on input "checkbox" at bounding box center [116, 164] width 71 height 24
checkbox input "false"
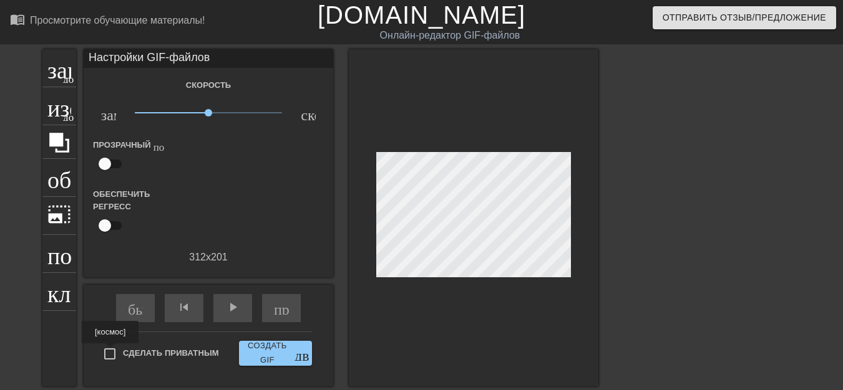
click at [110, 352] on input "Сделать приватным" at bounding box center [110, 354] width 26 height 26
checkbox input "true"
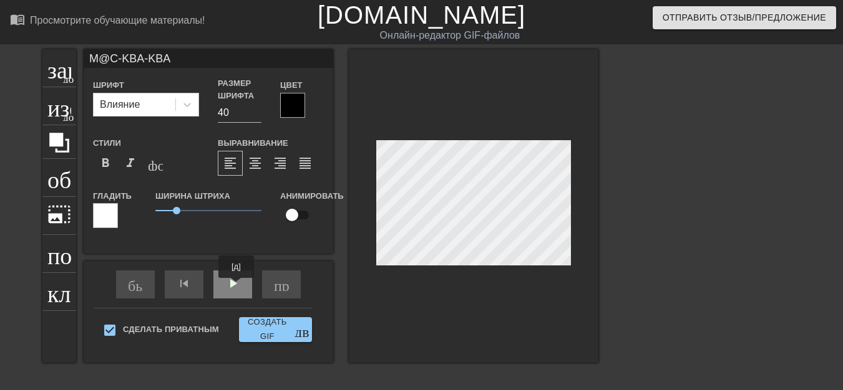
click at [236, 287] on div "play_arrow" at bounding box center [232, 285] width 39 height 28
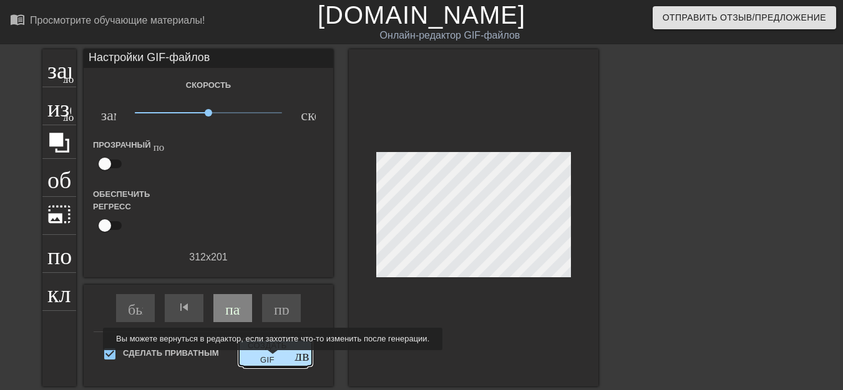
click at [273, 359] on font "Создать GIF" at bounding box center [267, 353] width 39 height 24
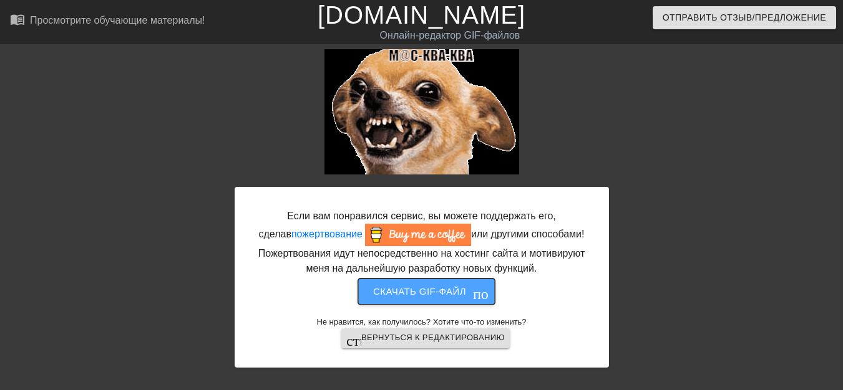
click at [443, 294] on font "Скачать gif-файл" at bounding box center [419, 291] width 93 height 11
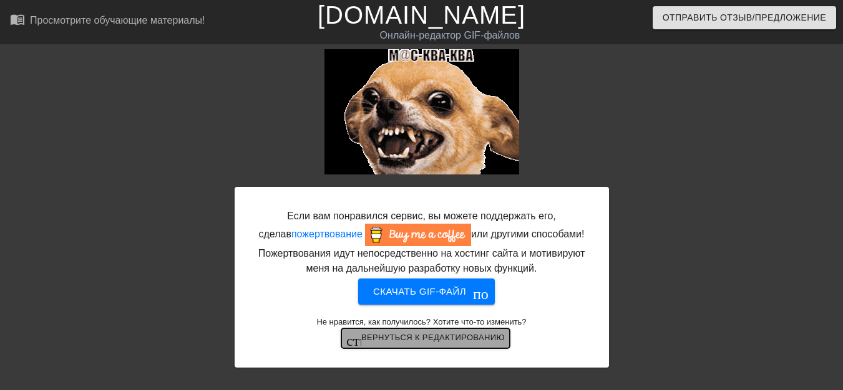
click at [450, 339] on font "Вернуться к редактированию" at bounding box center [432, 337] width 143 height 9
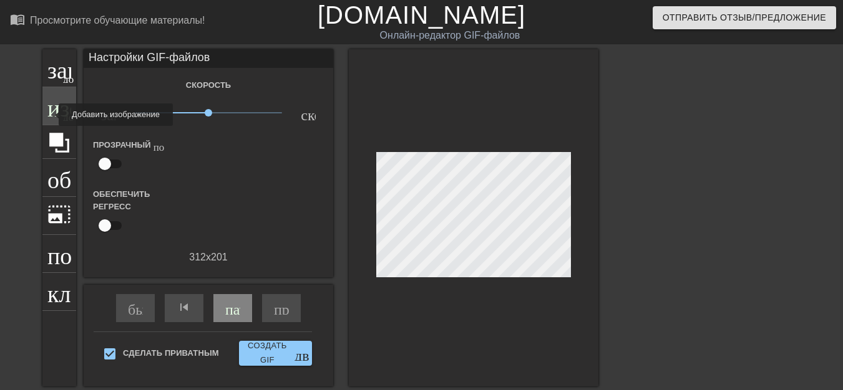
click at [51, 115] on font "изображение" at bounding box center [112, 105] width 130 height 24
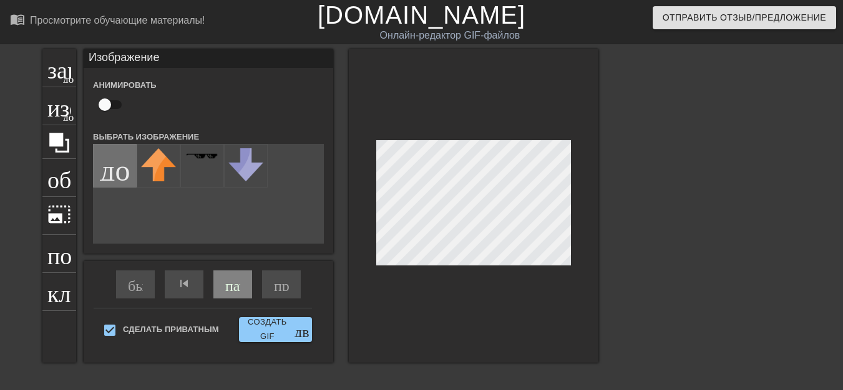
click at [132, 177] on input "file" at bounding box center [115, 166] width 42 height 42
type input "C:\fakepath\gifntext-gif (3).gif"
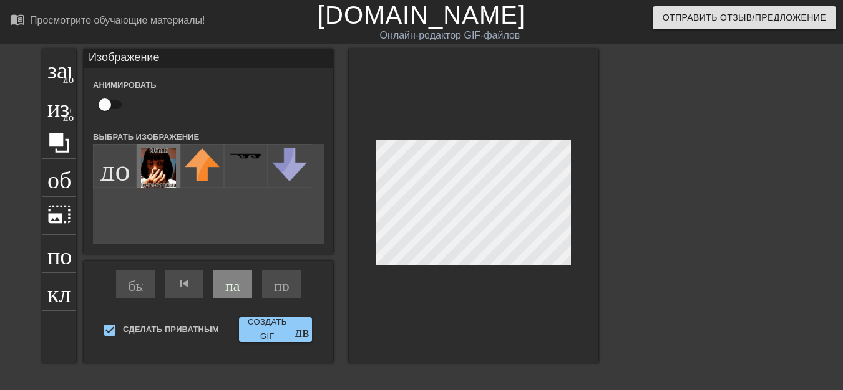
click at [166, 173] on img at bounding box center [158, 167] width 35 height 39
drag, startPoint x: 109, startPoint y: 107, endPoint x: 115, endPoint y: 110, distance: 7.0
click at [115, 110] on input "checkbox" at bounding box center [104, 105] width 71 height 24
drag, startPoint x: 111, startPoint y: 107, endPoint x: 97, endPoint y: 106, distance: 14.4
click at [97, 106] on input "checkbox" at bounding box center [116, 105] width 71 height 24
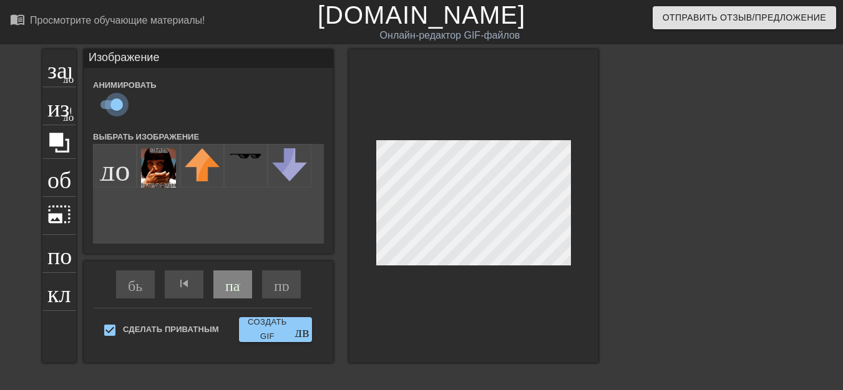
checkbox input "false"
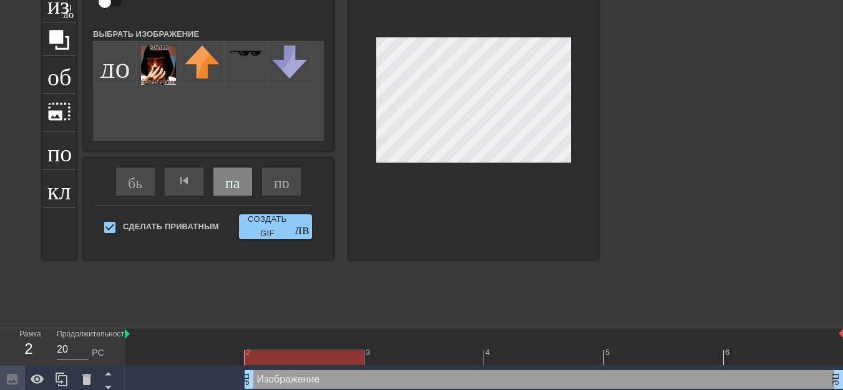
scroll to position [125, 0]
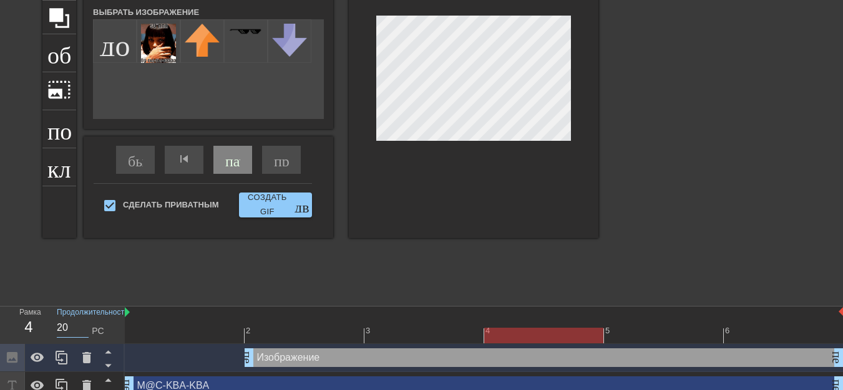
click at [83, 330] on input "20" at bounding box center [73, 328] width 32 height 20
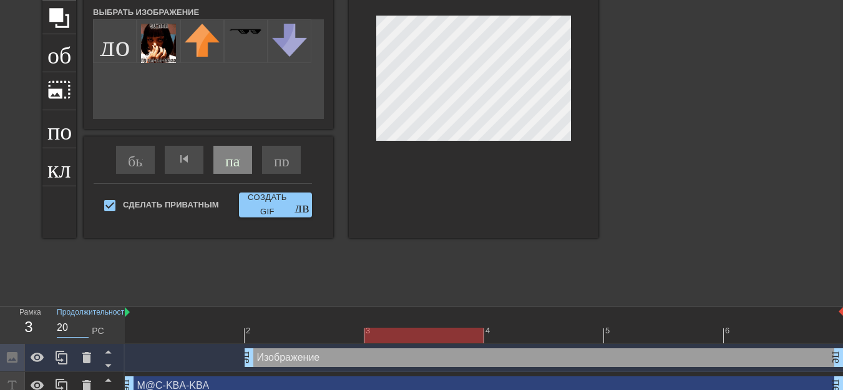
click at [83, 325] on input "20" at bounding box center [73, 328] width 32 height 20
click at [83, 331] on input "20" at bounding box center [73, 328] width 32 height 20
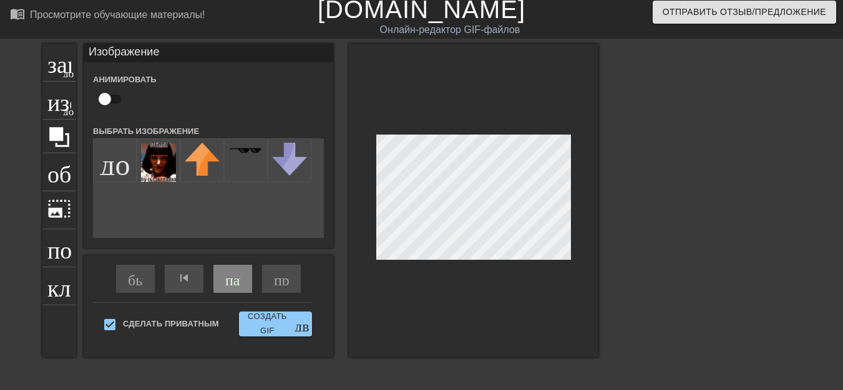
scroll to position [0, 0]
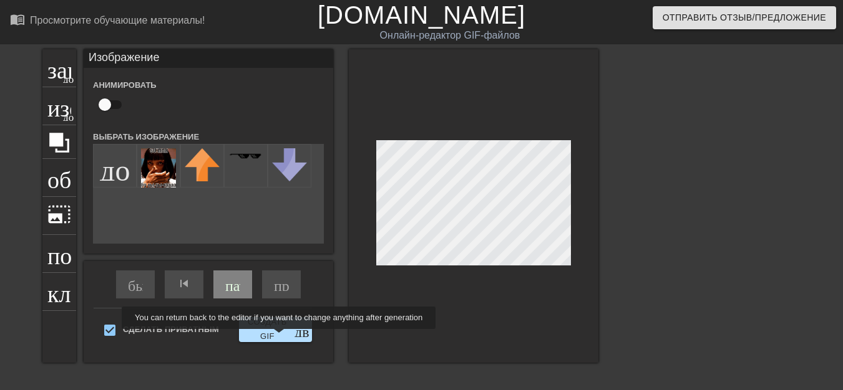
type input "20"
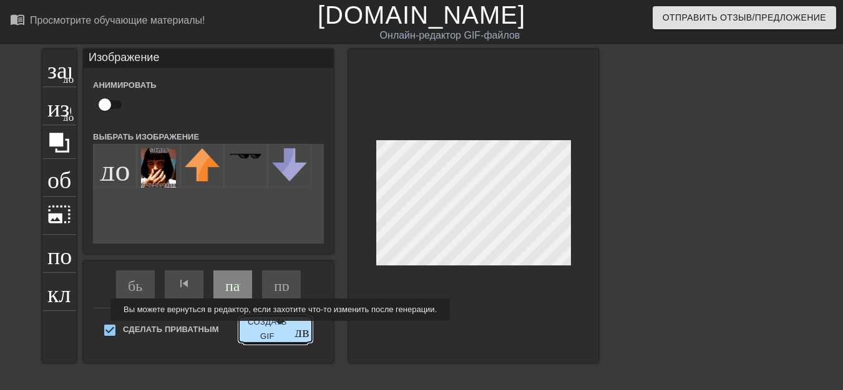
click at [279, 329] on font "Создать GIF" at bounding box center [267, 330] width 47 height 29
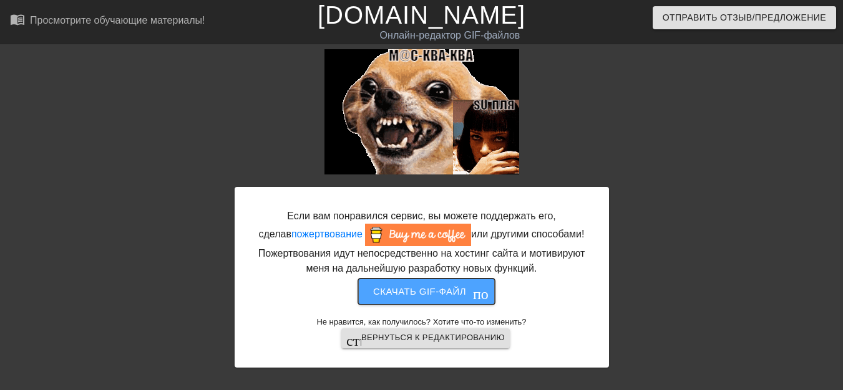
click at [420, 291] on font "Скачать gif-файл" at bounding box center [419, 291] width 93 height 11
